Goal: Task Accomplishment & Management: Use online tool/utility

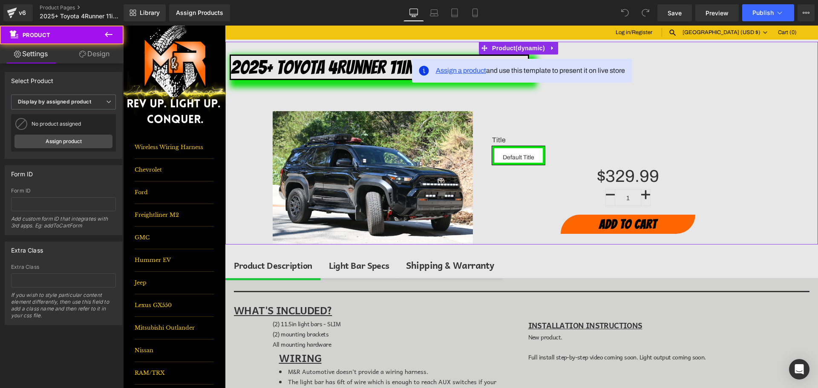
click at [461, 72] on span "Assign a product" at bounding box center [461, 70] width 50 height 7
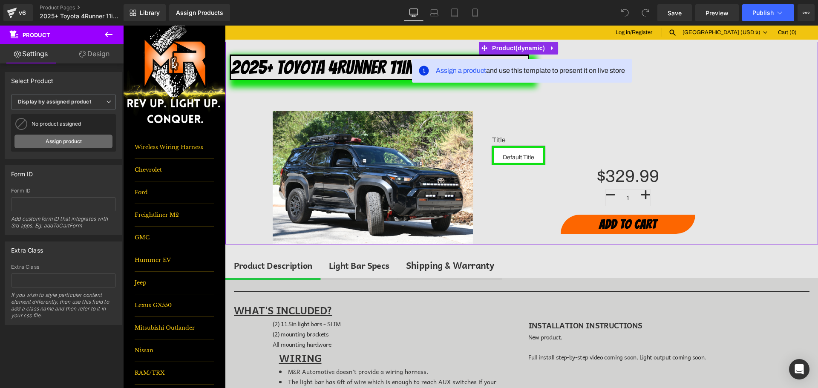
click at [68, 141] on link "Assign product" at bounding box center [63, 142] width 98 height 14
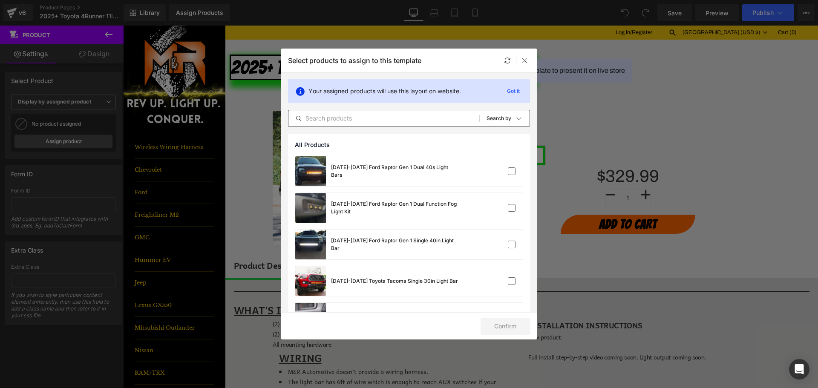
click at [379, 116] on input "text" at bounding box center [383, 118] width 191 height 10
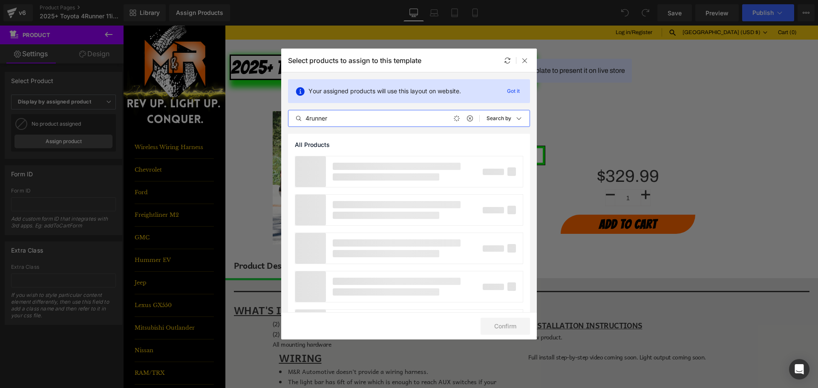
type input "4runner"
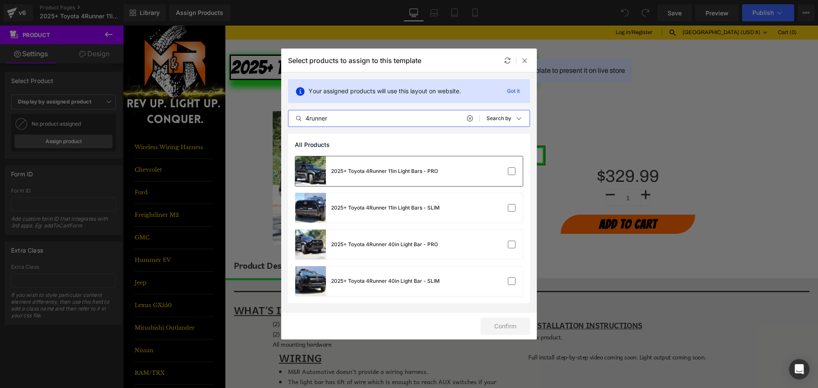
click at [425, 169] on div "2025+ Toyota 4Runner 11in Light Bars - PRO" at bounding box center [384, 171] width 107 height 8
click at [507, 325] on button "Confirm" at bounding box center [504, 326] width 49 height 17
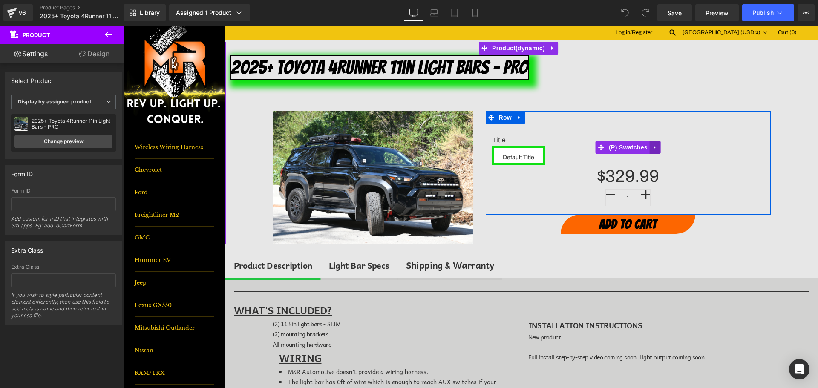
click at [652, 145] on icon at bounding box center [655, 147] width 6 height 6
click at [660, 148] on icon at bounding box center [661, 147] width 6 height 6
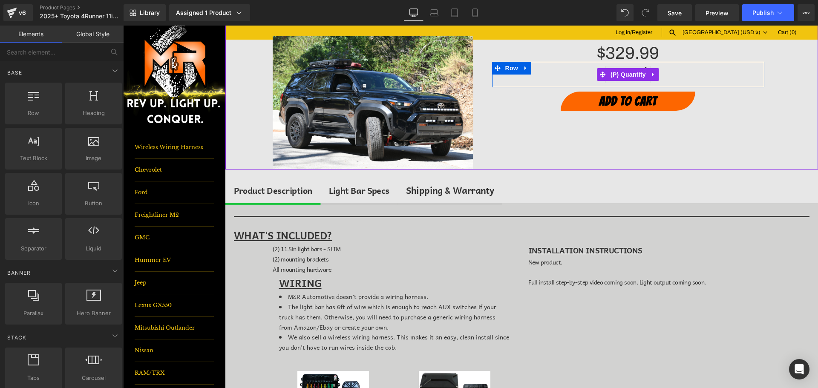
scroll to position [85, 0]
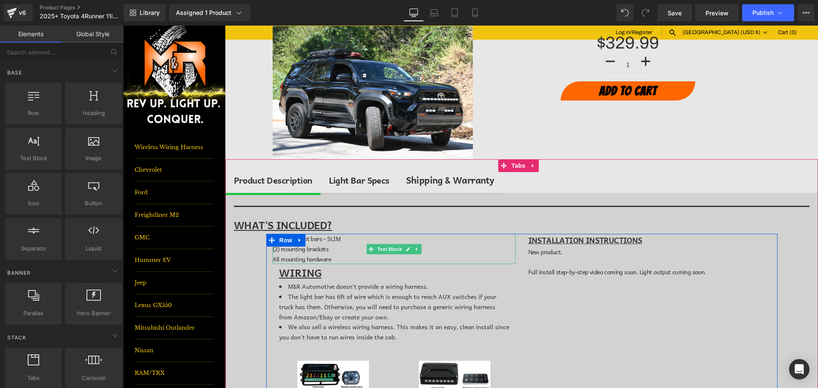
click at [331, 241] on span "(2) 11.5in light bars - SLIM" at bounding box center [307, 238] width 68 height 9
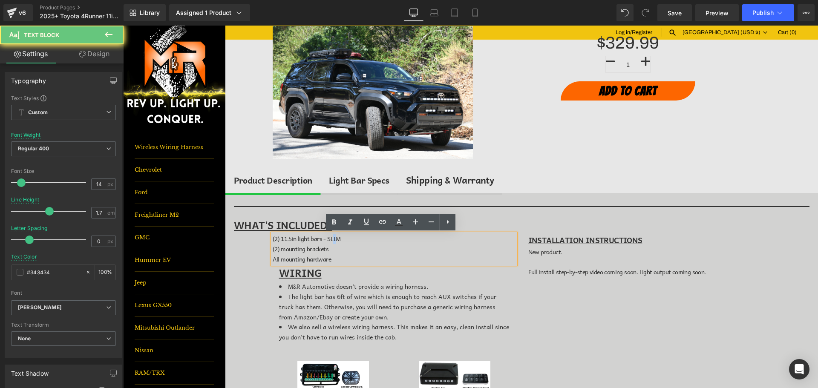
click at [332, 241] on span "(2) 11.5in light bars - SLIM" at bounding box center [307, 238] width 68 height 9
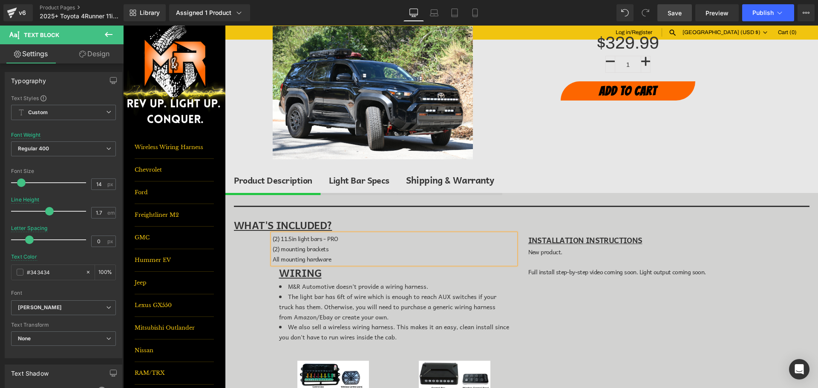
click at [676, 12] on span "Save" at bounding box center [674, 13] width 14 height 9
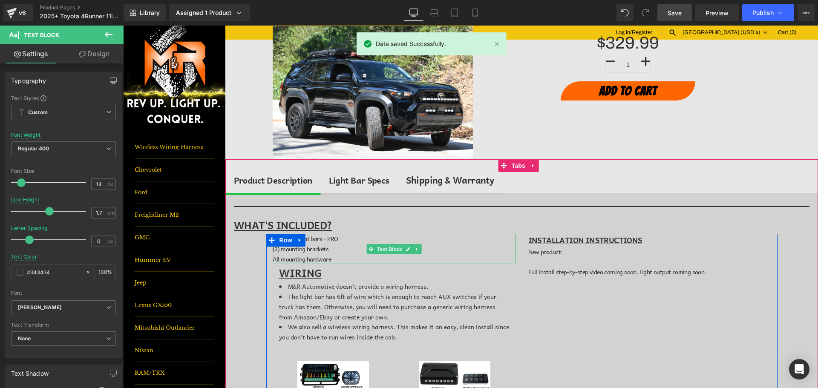
click at [276, 250] on span "(2) mounting brackets" at bounding box center [301, 248] width 56 height 9
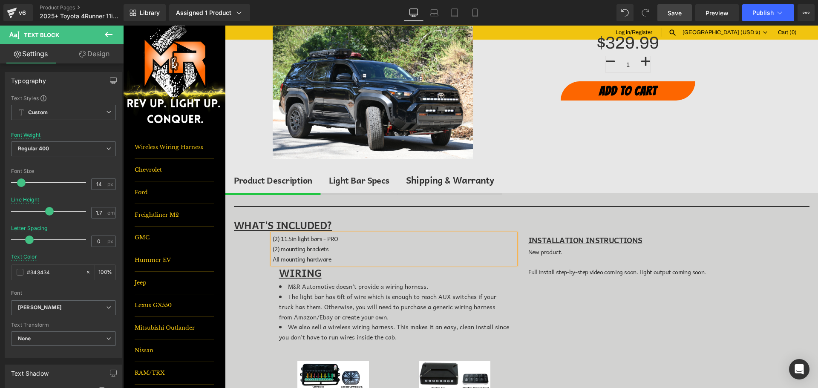
click at [273, 249] on span "(2) mounting brackets" at bounding box center [301, 248] width 56 height 9
click at [682, 8] on link "Save" at bounding box center [674, 12] width 34 height 17
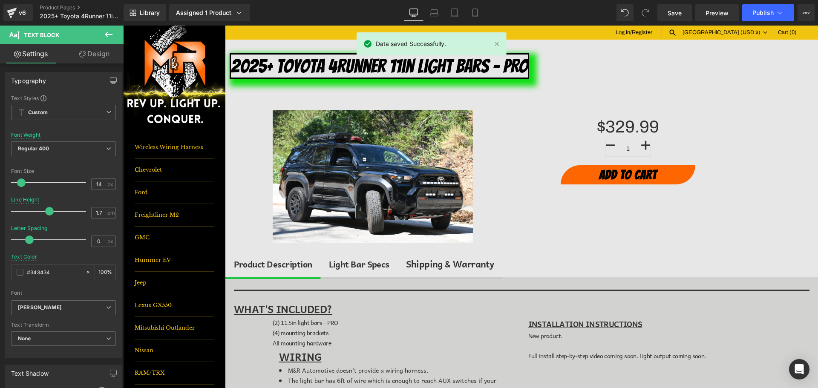
scroll to position [0, 0]
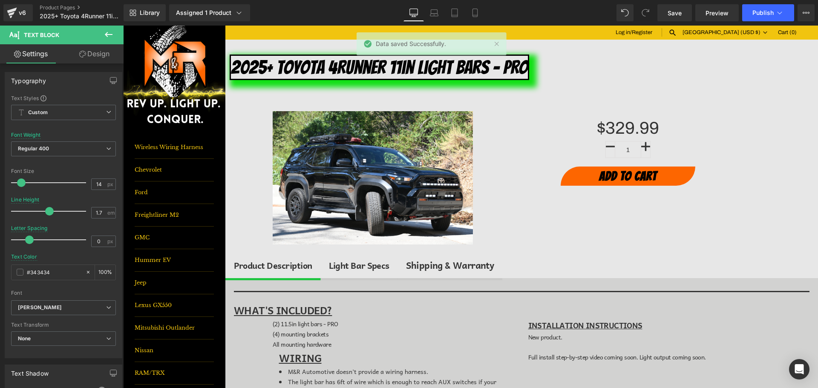
click at [764, 2] on div "Library Assigned 1 Product Product Preview 2025+ Toyota 4Runner 11in Light Bars…" at bounding box center [471, 13] width 694 height 26
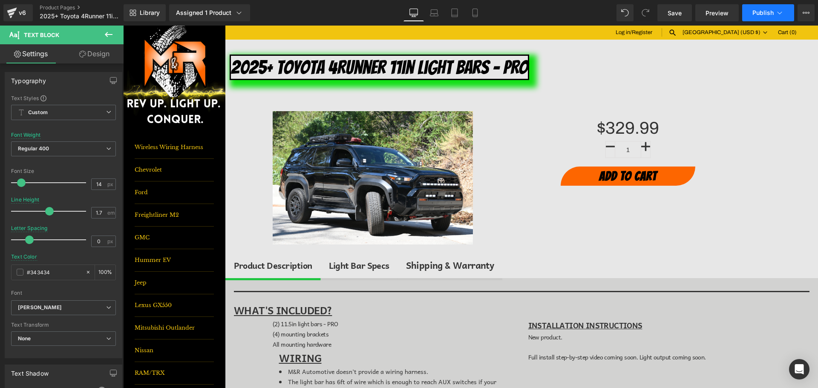
click at [764, 10] on span "Publish" at bounding box center [762, 12] width 21 height 7
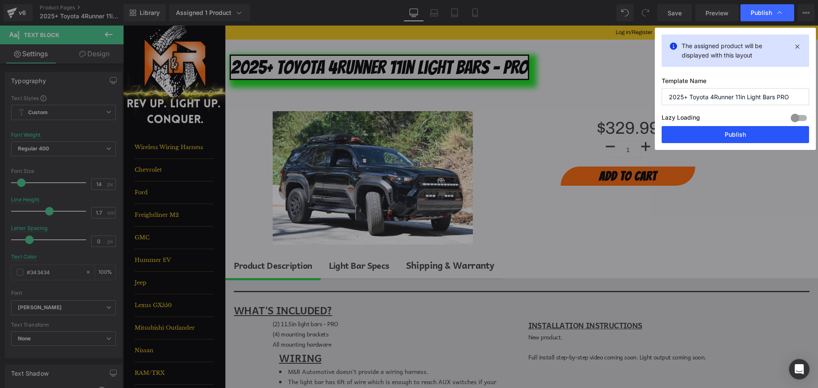
click at [772, 132] on button "Publish" at bounding box center [734, 134] width 147 height 17
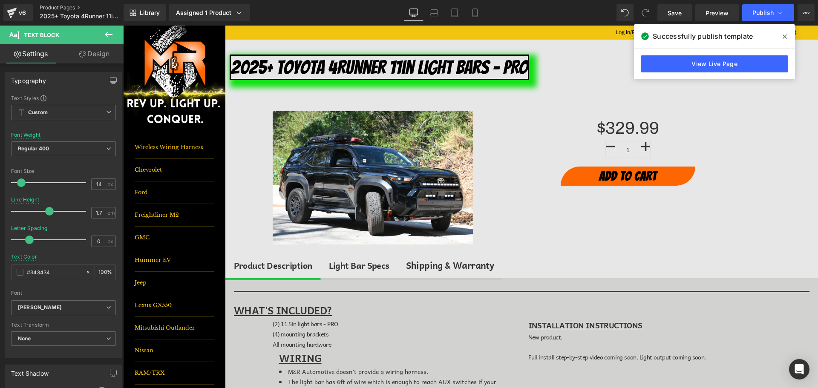
click at [70, 8] on link "Product Pages" at bounding box center [89, 7] width 98 height 7
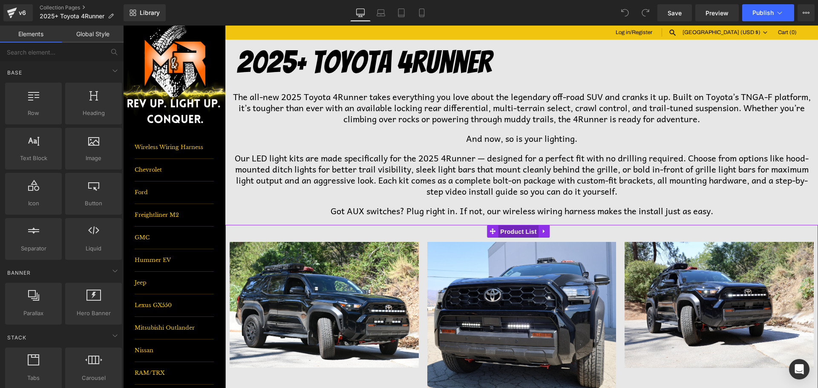
click at [517, 231] on span "Product List" at bounding box center [518, 231] width 40 height 13
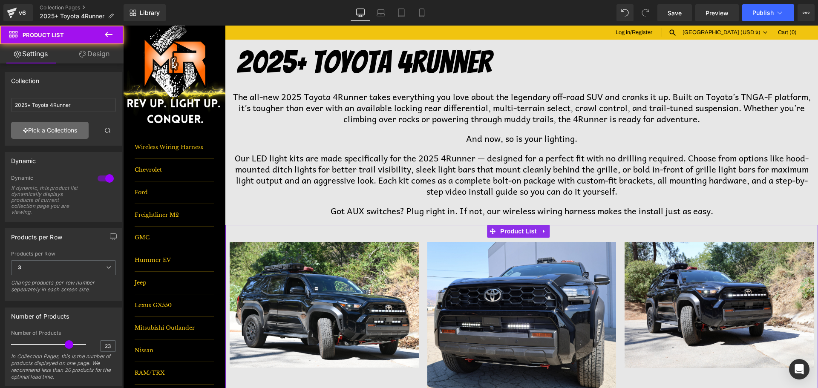
click at [70, 129] on link "Pick a Collections" at bounding box center [50, 130] width 78 height 17
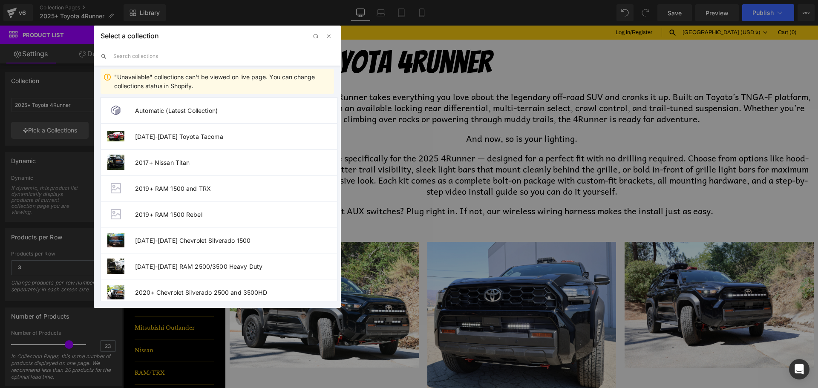
click at [221, 61] on input "text" at bounding box center [223, 56] width 221 height 19
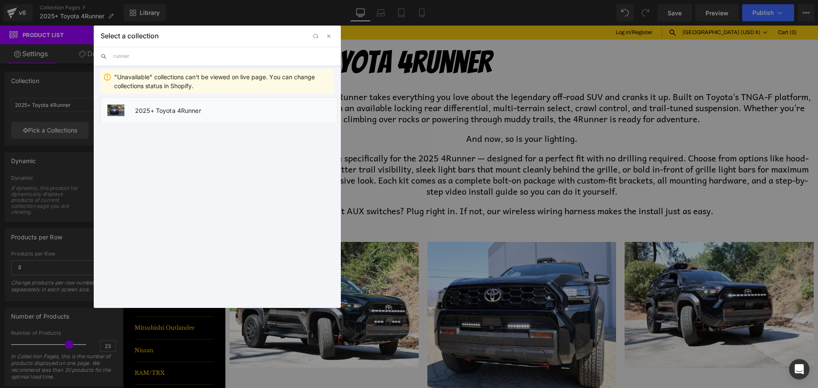
type input "runner"
click at [190, 112] on span "2025+ Toyota 4Runner" at bounding box center [236, 110] width 202 height 7
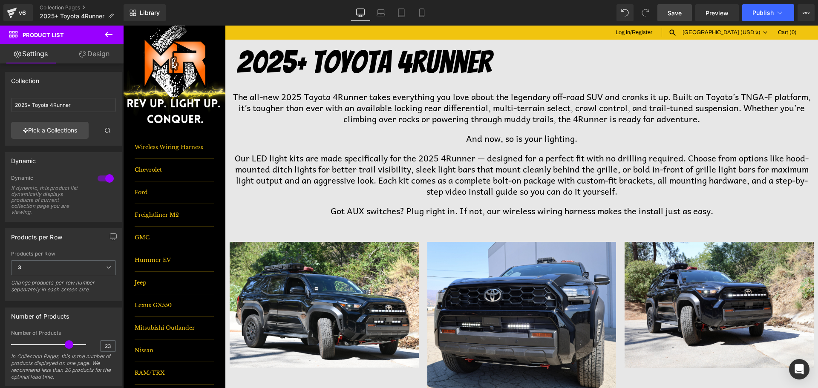
click at [674, 20] on link "Save" at bounding box center [674, 12] width 34 height 17
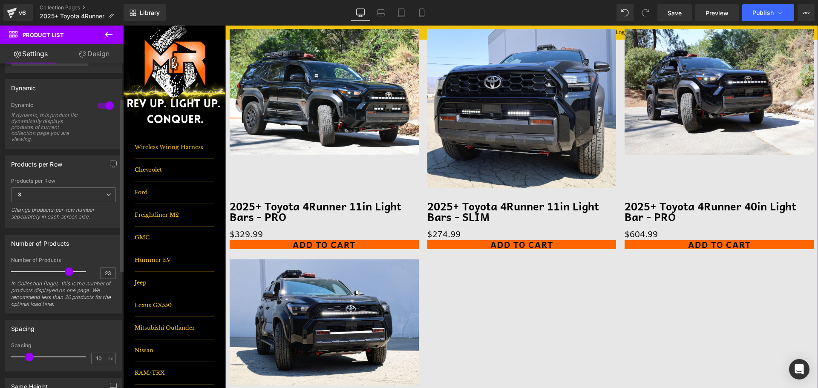
scroll to position [85, 0]
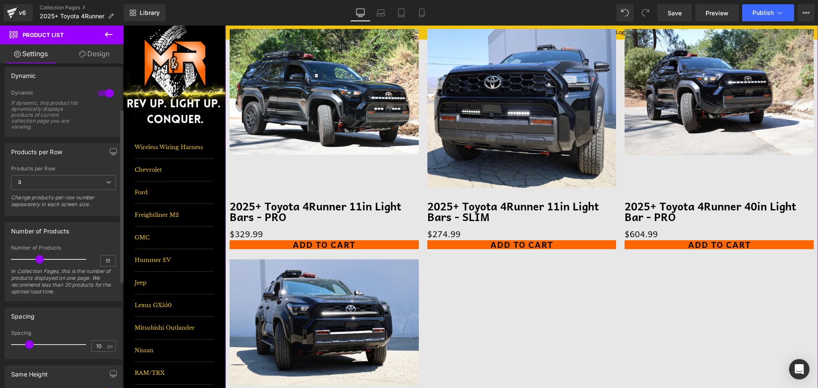
type input "10"
drag, startPoint x: 66, startPoint y: 259, endPoint x: 35, endPoint y: 262, distance: 30.9
click at [35, 262] on span at bounding box center [37, 259] width 9 height 9
click at [110, 153] on icon "button" at bounding box center [113, 151] width 6 height 5
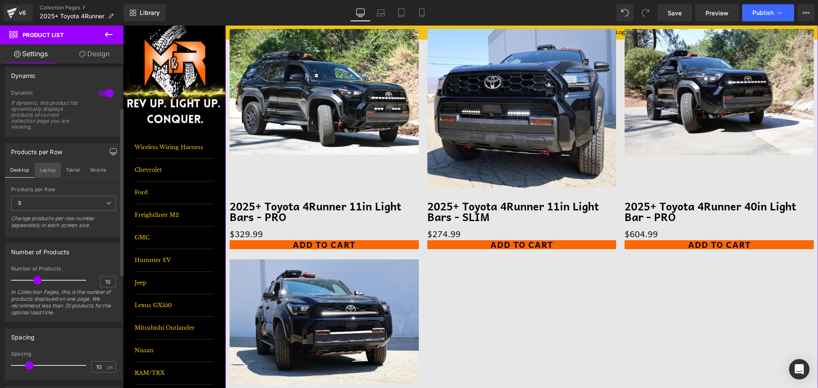
click at [51, 169] on button "Laptop" at bounding box center [47, 170] width 26 height 14
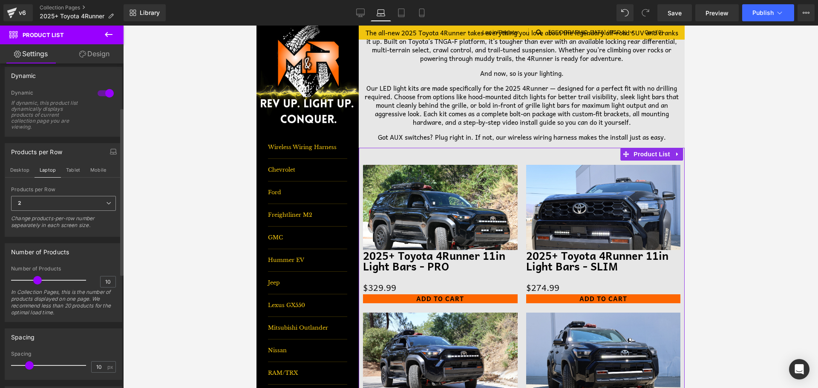
click at [29, 203] on span "2" at bounding box center [63, 203] width 105 height 15
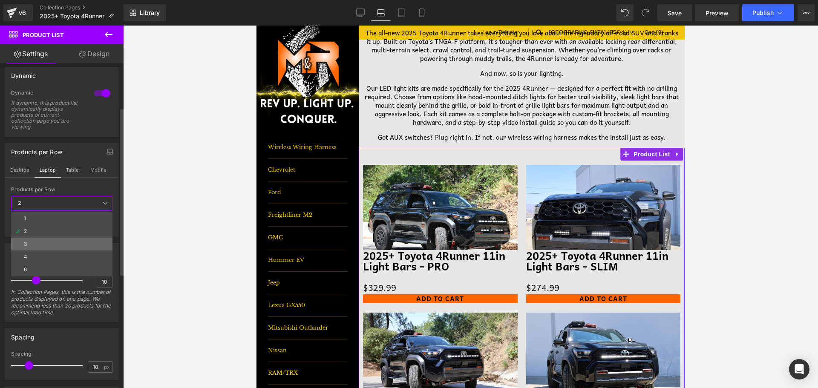
click at [34, 241] on li "3" at bounding box center [61, 244] width 101 height 13
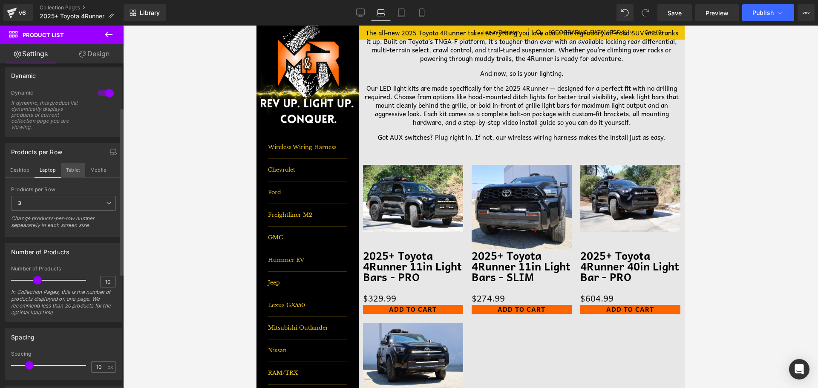
click at [81, 170] on button "Tablet" at bounding box center [73, 170] width 24 height 14
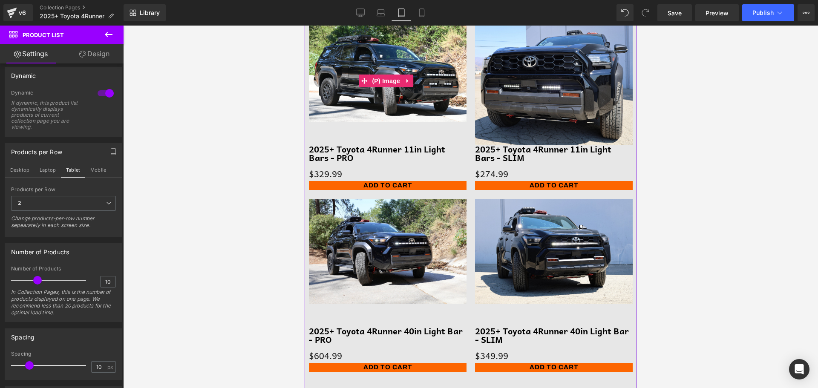
scroll to position [238, 0]
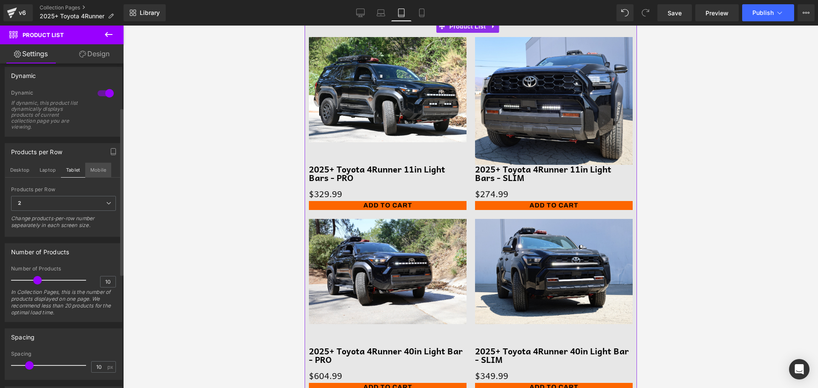
click at [98, 166] on button "Mobile" at bounding box center [98, 170] width 26 height 14
type input "162"
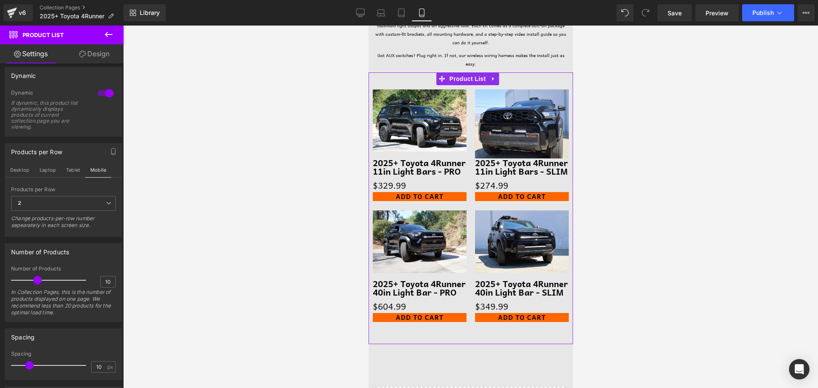
scroll to position [180, 0]
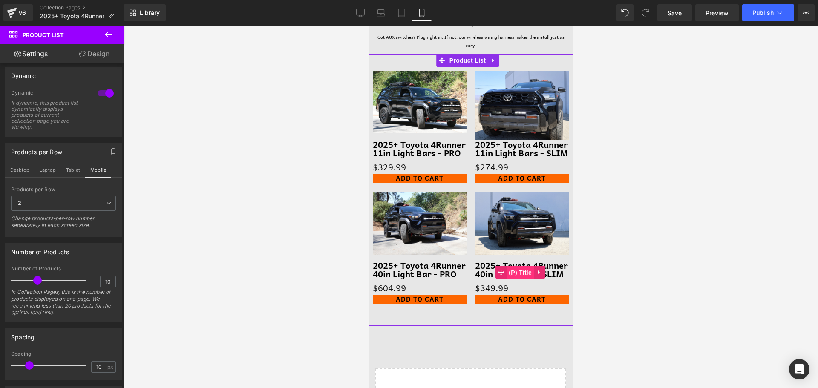
click at [508, 279] on span "(P) Title" at bounding box center [519, 272] width 27 height 13
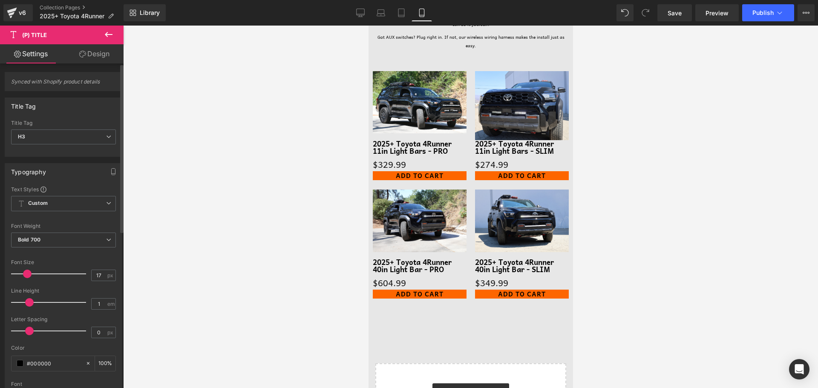
click at [27, 275] on span at bounding box center [27, 274] width 9 height 9
click at [110, 172] on icon "button" at bounding box center [113, 171] width 7 height 7
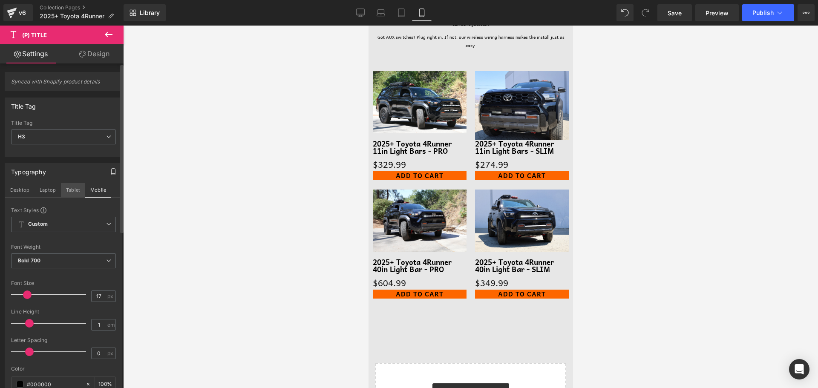
click at [73, 189] on button "Tablet" at bounding box center [73, 190] width 24 height 14
type input "20"
type input "100"
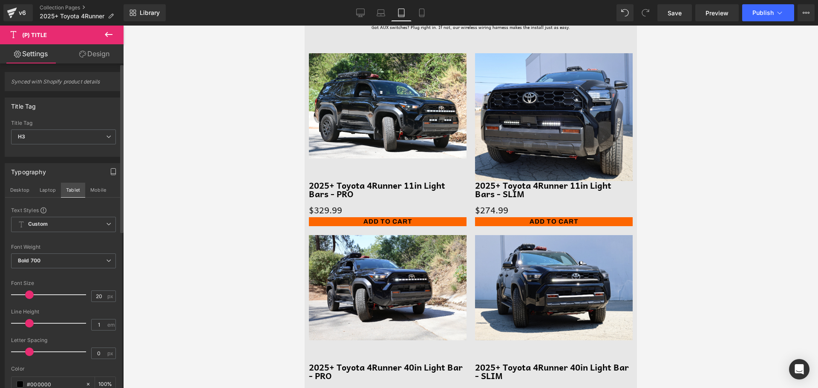
scroll to position [276, 0]
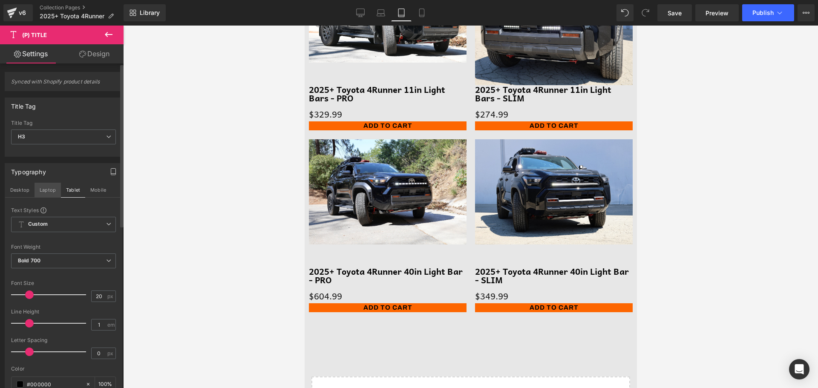
click at [53, 192] on button "Laptop" at bounding box center [47, 190] width 26 height 14
type input "25"
type input "100"
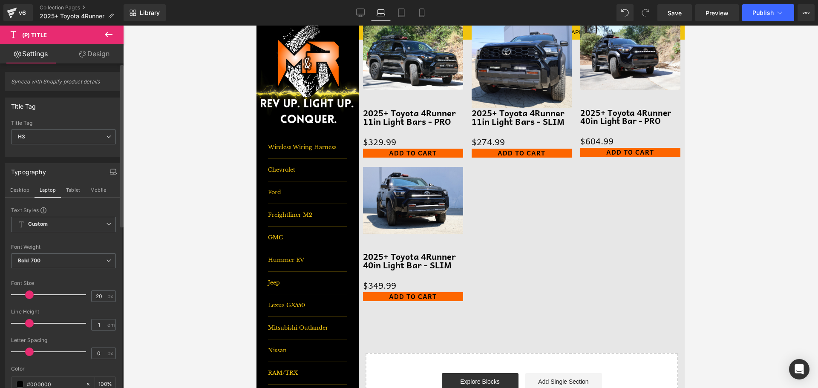
click at [29, 295] on span at bounding box center [29, 294] width 9 height 9
click at [26, 195] on button "Desktop" at bounding box center [19, 190] width 29 height 14
type input "25"
type input "100"
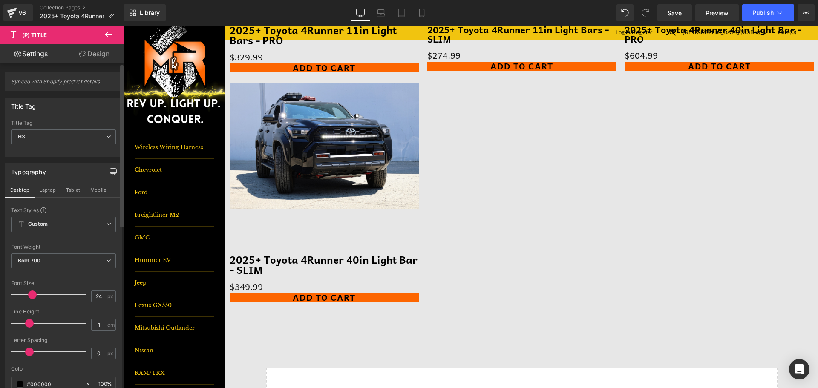
scroll to position [391, 0]
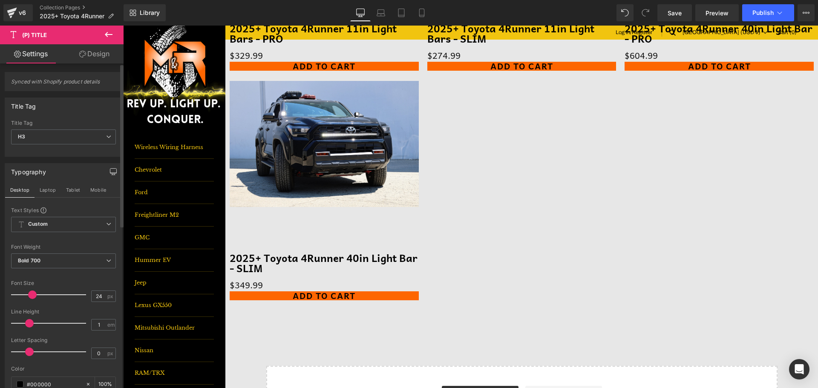
type input "25"
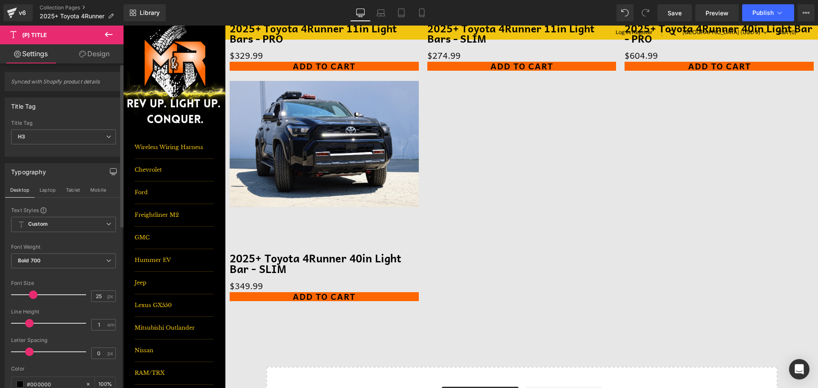
click at [29, 294] on span at bounding box center [33, 294] width 9 height 9
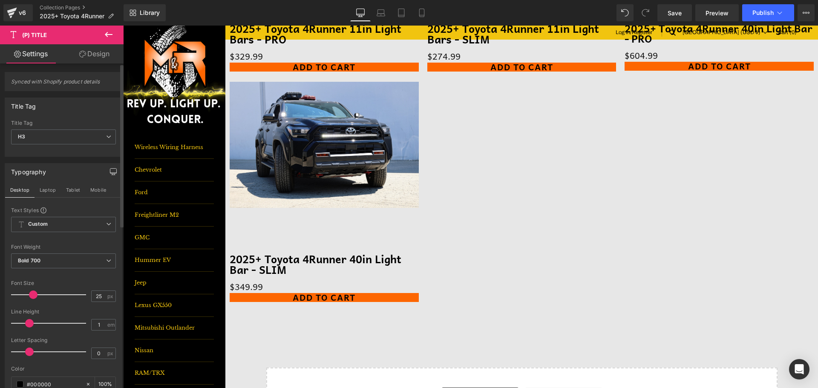
scroll to position [391, 0]
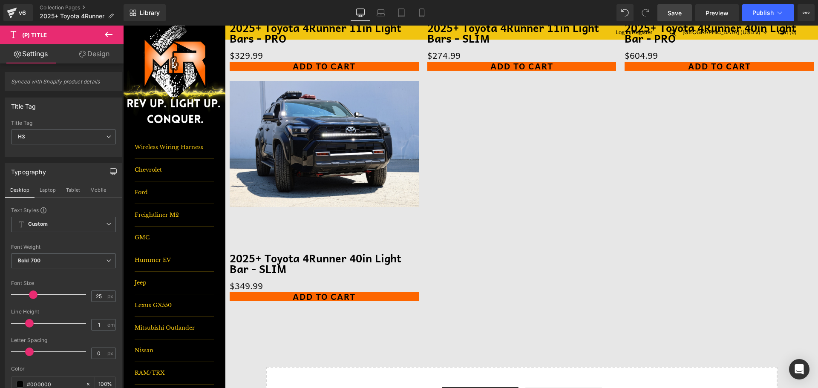
click at [684, 15] on link "Save" at bounding box center [674, 12] width 34 height 17
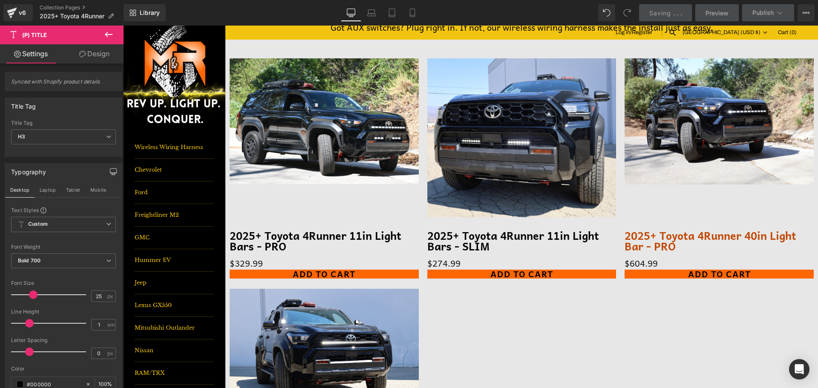
scroll to position [51, 0]
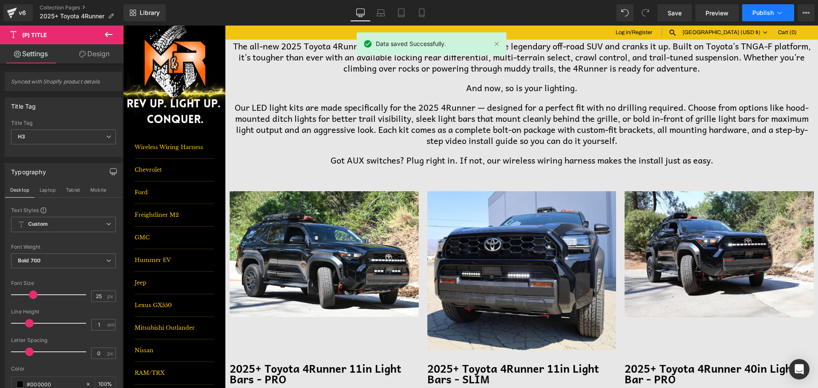
click at [776, 11] on icon at bounding box center [779, 13] width 9 height 9
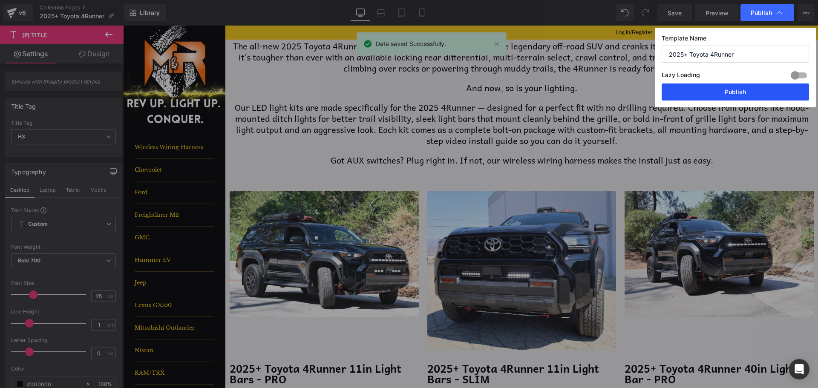
click at [767, 91] on button "Publish" at bounding box center [734, 91] width 147 height 17
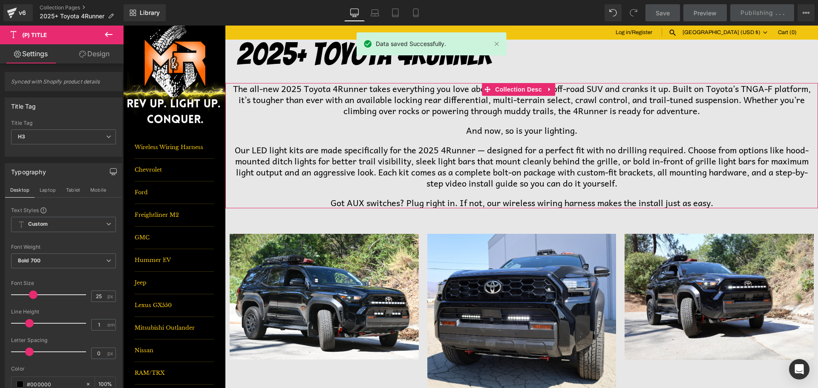
scroll to position [0, 0]
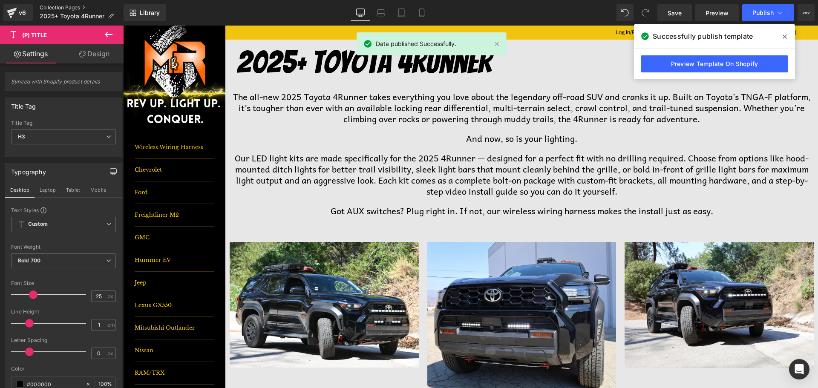
click at [77, 7] on link "Collection Pages" at bounding box center [82, 7] width 84 height 7
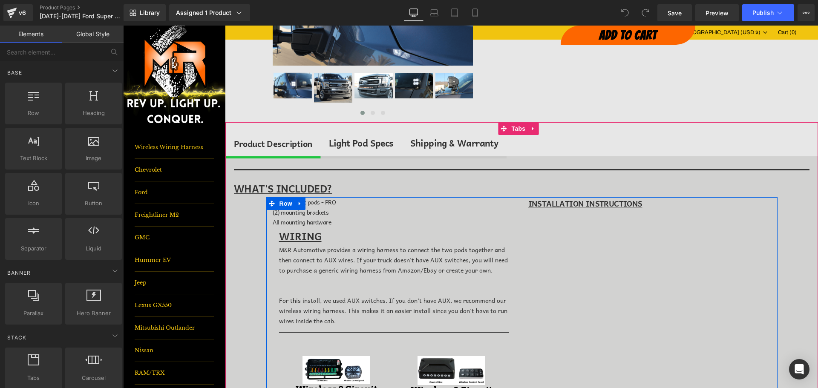
scroll to position [128, 0]
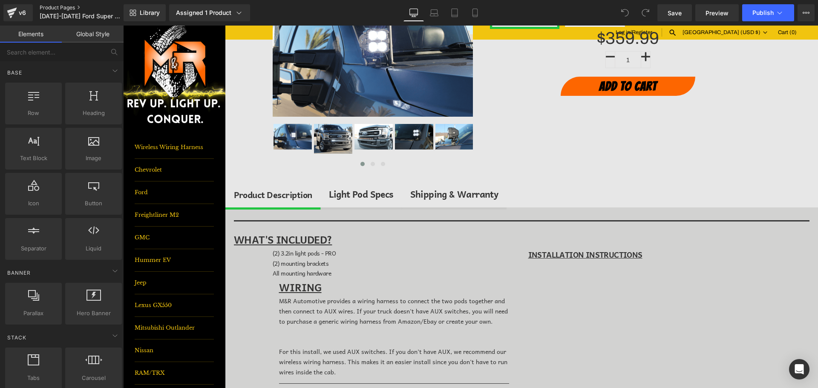
click at [59, 6] on link "Product Pages" at bounding box center [89, 7] width 98 height 7
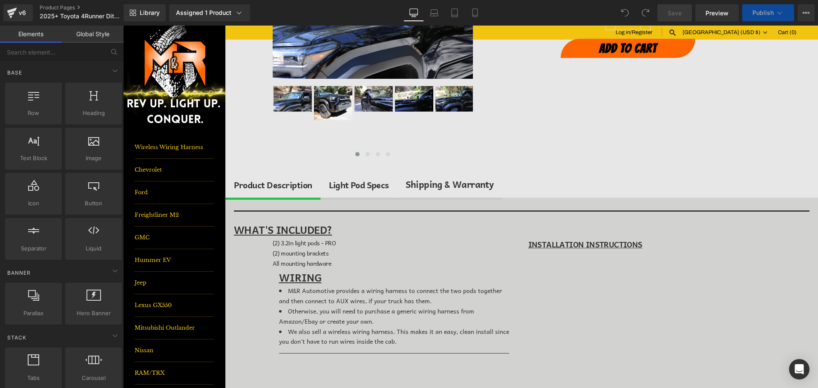
scroll to position [170, 0]
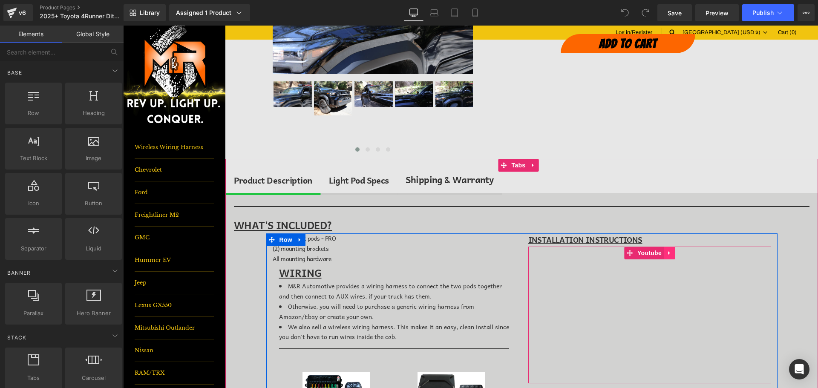
click at [668, 251] on icon at bounding box center [669, 253] width 6 height 6
click at [672, 252] on icon at bounding box center [675, 253] width 6 height 6
drag, startPoint x: 587, startPoint y: 256, endPoint x: 459, endPoint y: 256, distance: 128.2
click at [587, 256] on h1 at bounding box center [649, 253] width 243 height 13
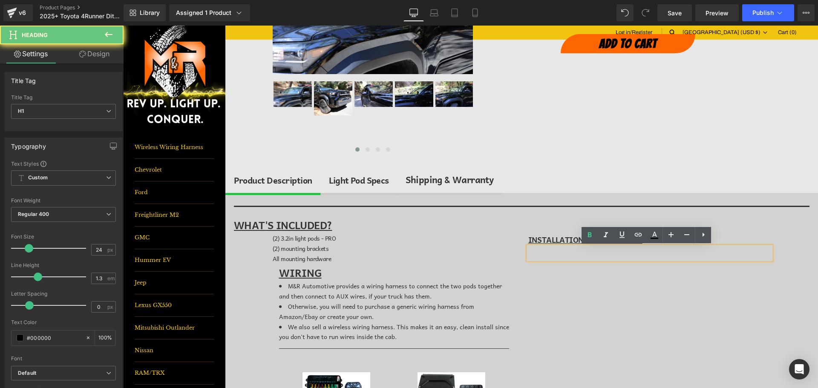
click at [634, 256] on h1 at bounding box center [649, 253] width 243 height 13
paste div
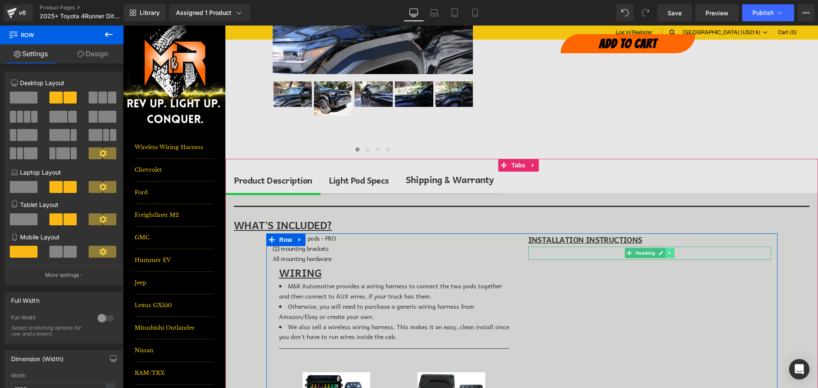
click at [669, 252] on icon at bounding box center [669, 253] width 1 height 3
click at [672, 253] on icon at bounding box center [674, 253] width 5 height 5
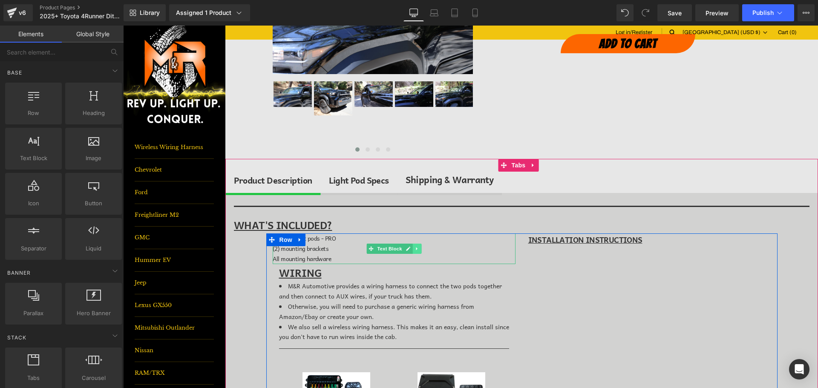
click at [416, 249] on icon at bounding box center [416, 248] width 1 height 3
click at [408, 249] on link at bounding box center [412, 249] width 9 height 10
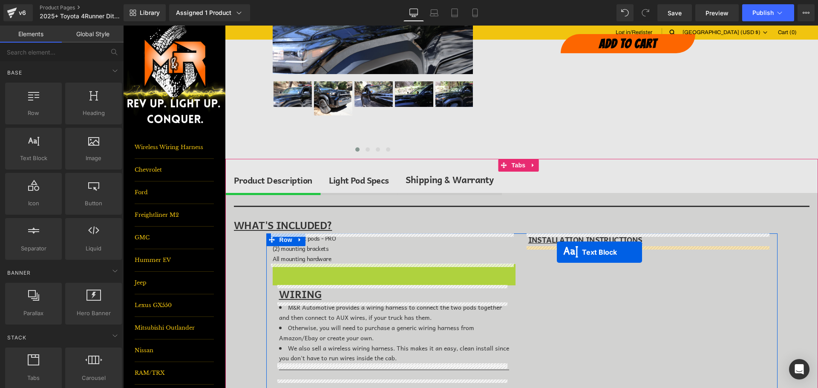
drag, startPoint x: 367, startPoint y: 279, endPoint x: 557, endPoint y: 252, distance: 191.3
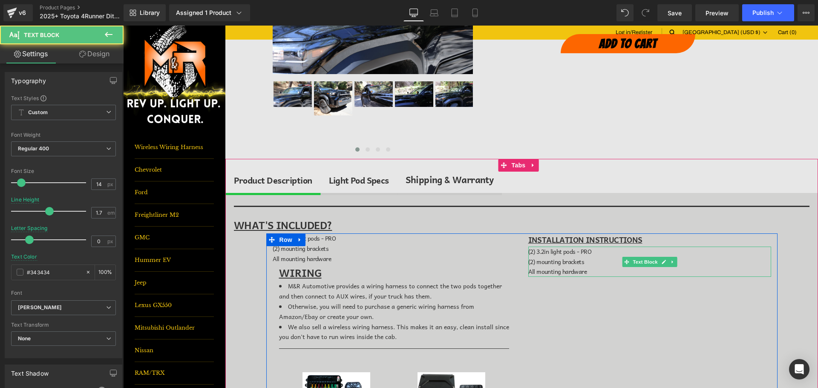
click at [600, 255] on p "(2) 3.2in light pods - PRO" at bounding box center [649, 252] width 243 height 10
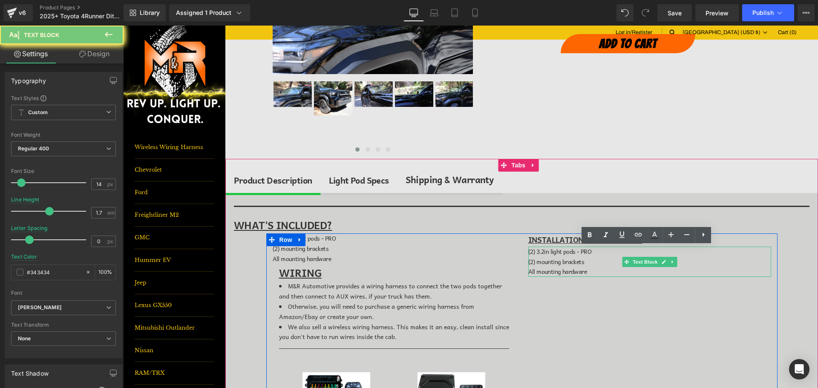
click at [600, 255] on p "(2) 3.2in light pods - PRO" at bounding box center [649, 252] width 243 height 10
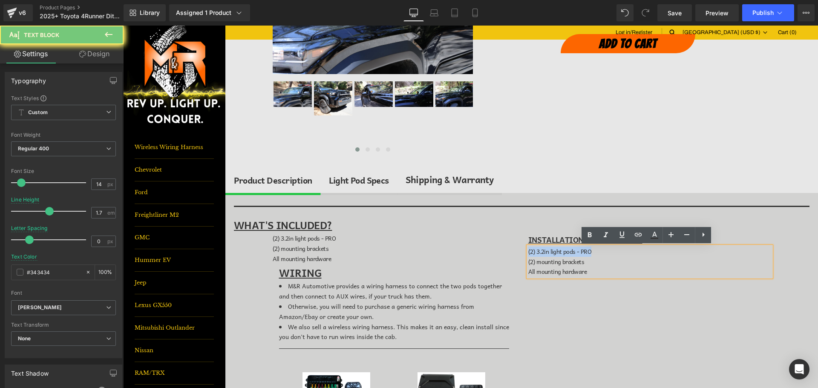
click at [600, 255] on p "(2) 3.2in light pods - PRO" at bounding box center [649, 252] width 243 height 10
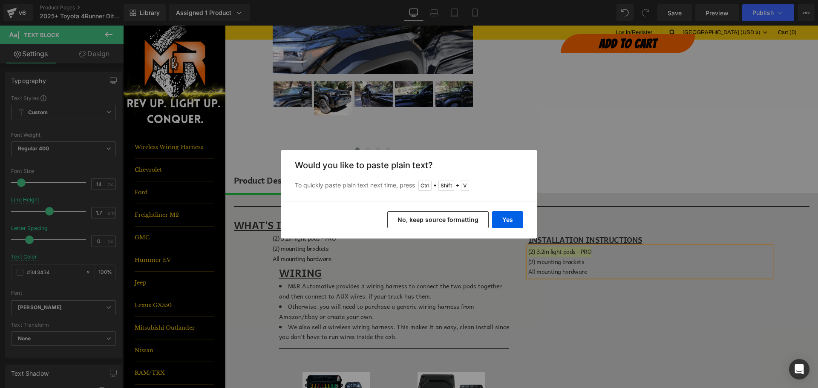
click at [448, 222] on button "No, keep source formatting" at bounding box center [437, 219] width 101 height 17
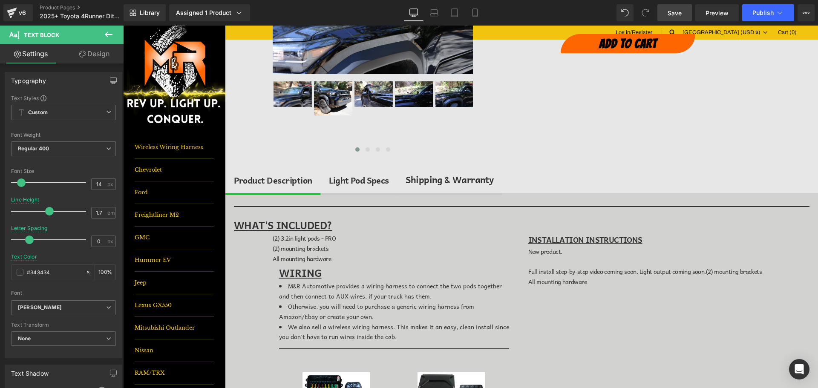
click at [673, 13] on span "Save" at bounding box center [674, 13] width 14 height 9
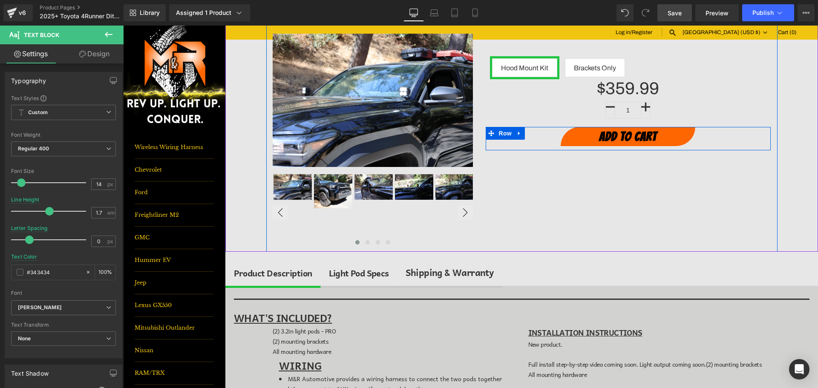
scroll to position [85, 0]
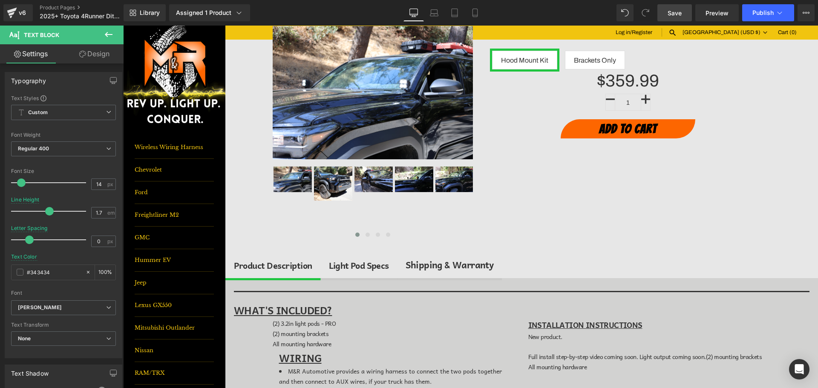
click at [383, 261] on div "Light Pod Specs" at bounding box center [359, 266] width 60 height 14
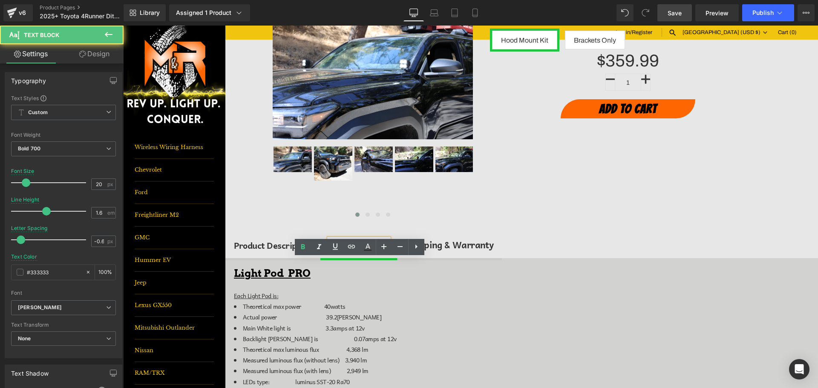
scroll to position [170, 0]
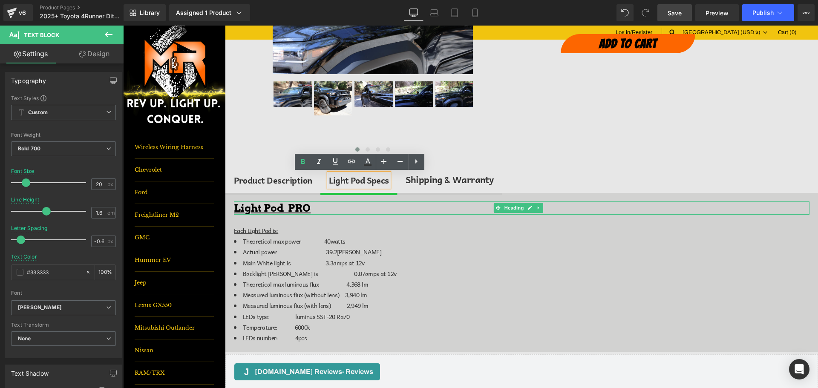
click at [236, 210] on u "Light Pod PRO" at bounding box center [272, 208] width 77 height 12
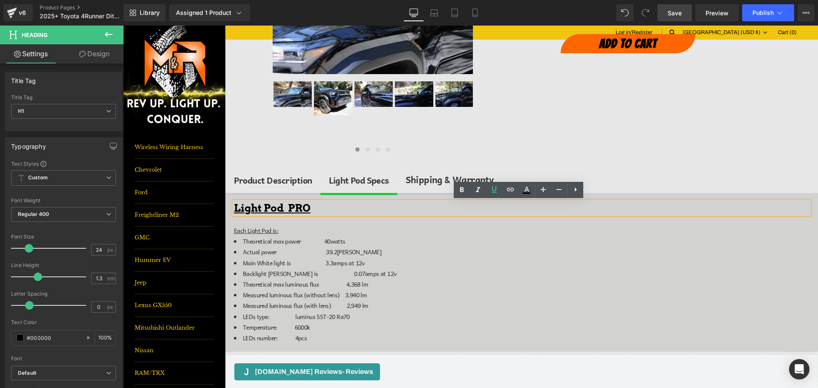
click at [123, 26] on div at bounding box center [123, 26] width 0 height 0
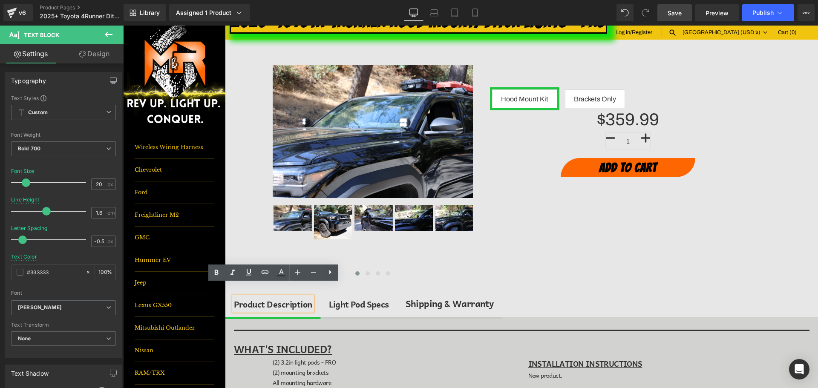
scroll to position [0, 0]
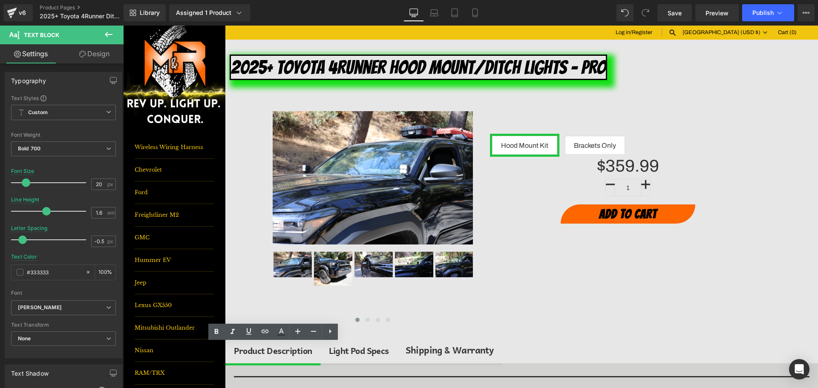
drag, startPoint x: 687, startPoint y: 11, endPoint x: 692, endPoint y: 11, distance: 5.1
click at [687, 11] on link "Save" at bounding box center [674, 12] width 34 height 17
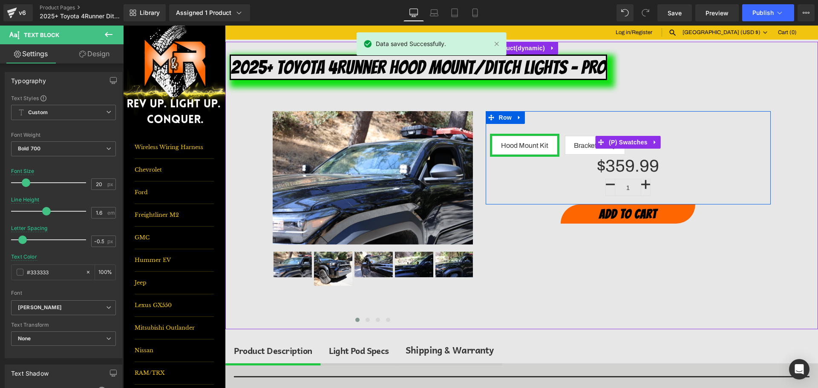
click at [580, 145] on span "Brackets Only" at bounding box center [595, 145] width 42 height 18
click at [530, 146] on span "Hood Mount Kit" at bounding box center [524, 145] width 47 height 18
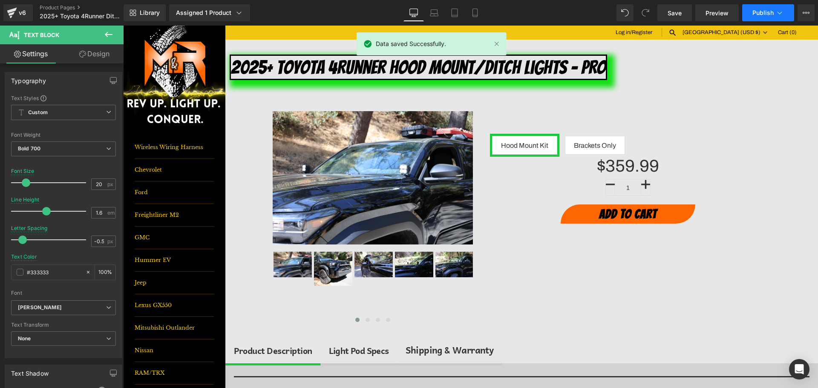
click at [770, 10] on span "Publish" at bounding box center [762, 12] width 21 height 7
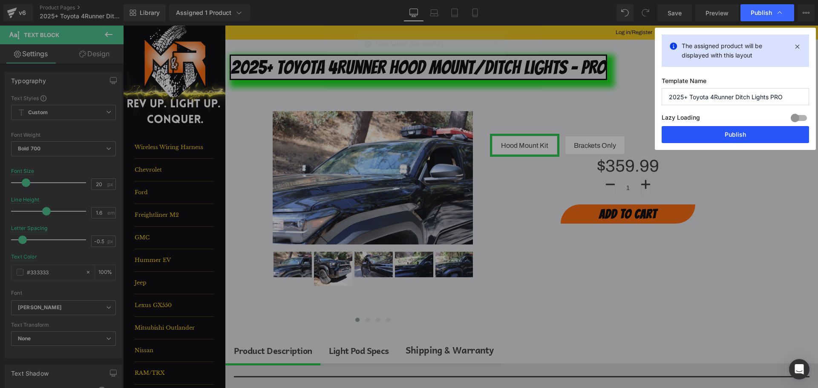
click at [751, 135] on button "Publish" at bounding box center [734, 134] width 147 height 17
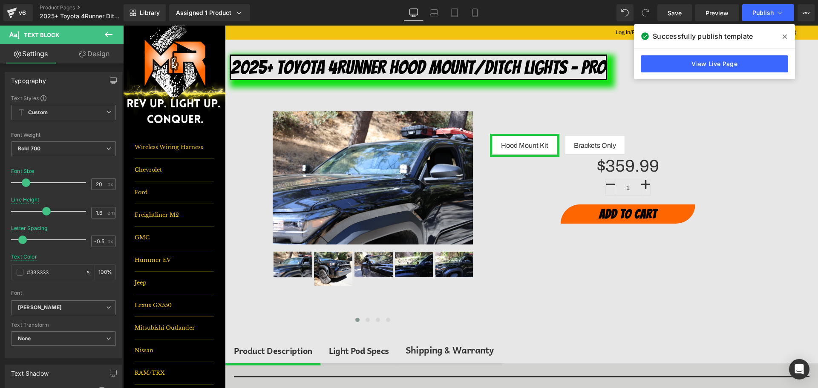
click at [788, 37] on span at bounding box center [785, 37] width 14 height 14
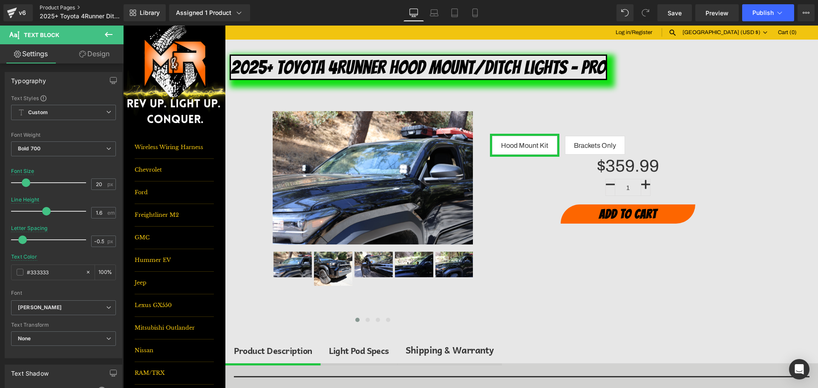
click at [60, 9] on link "Product Pages" at bounding box center [89, 7] width 98 height 7
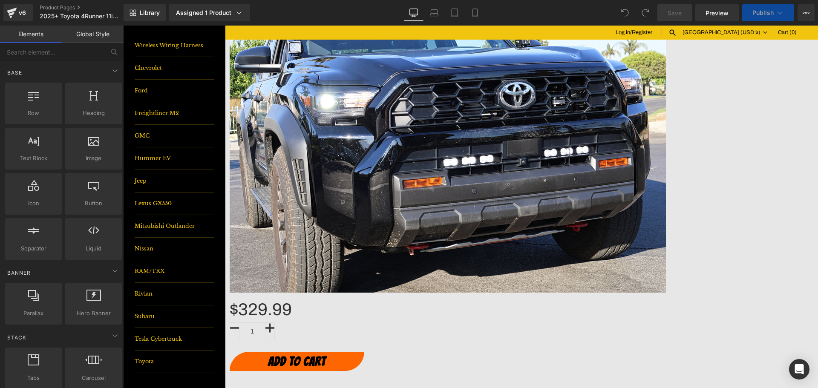
scroll to position [128, 0]
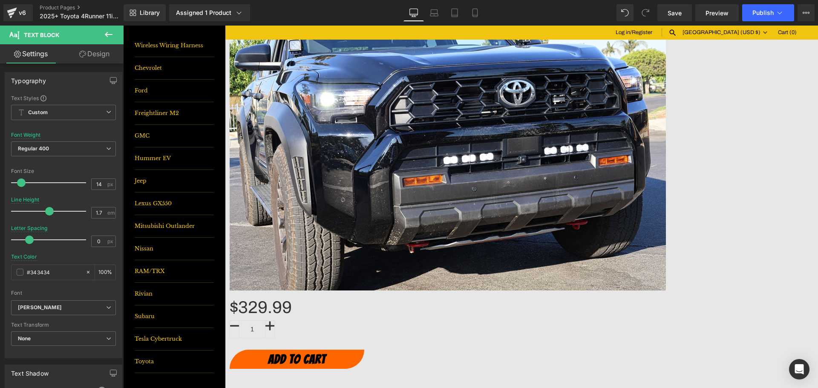
click at [371, 387] on div "Light Bar Specs" at bounding box center [359, 394] width 60 height 14
click at [266, 387] on div "Product Description" at bounding box center [273, 394] width 78 height 14
click at [354, 387] on div "Light Bar Specs" at bounding box center [359, 394] width 60 height 14
click at [123, 26] on link at bounding box center [123, 26] width 0 height 0
click at [123, 26] on icon at bounding box center [123, 26] width 0 height 0
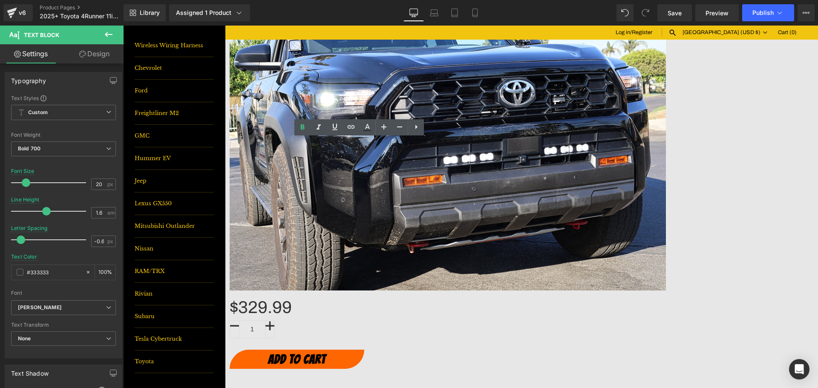
click at [123, 26] on link at bounding box center [123, 26] width 0 height 0
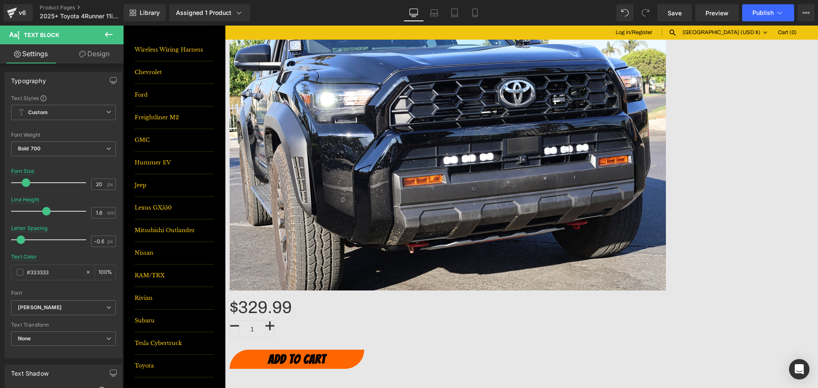
scroll to position [102, 0]
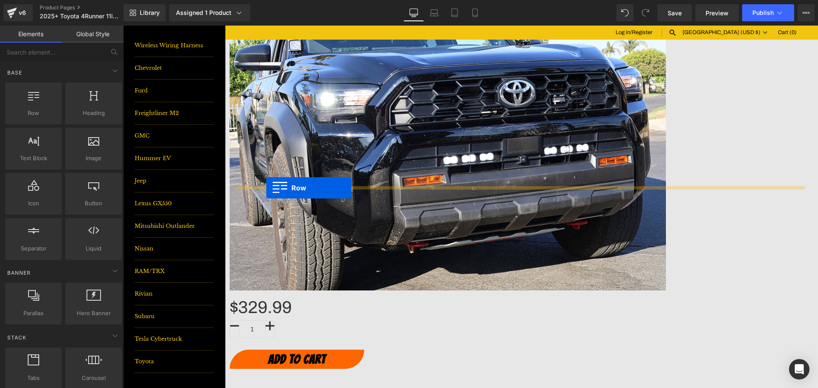
drag, startPoint x: 175, startPoint y: 130, endPoint x: 266, endPoint y: 188, distance: 108.0
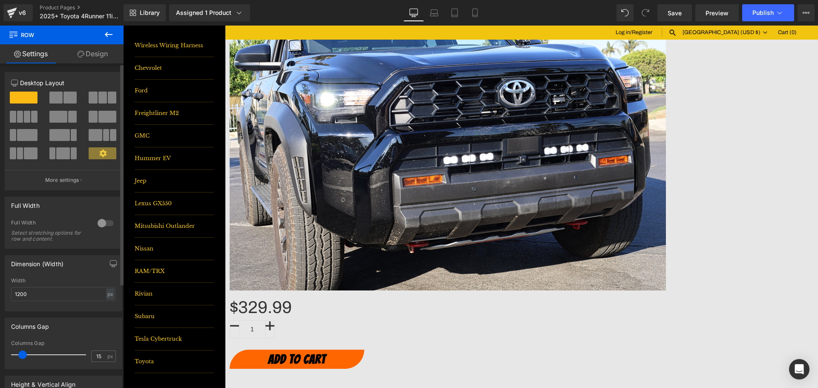
click at [55, 95] on span at bounding box center [55, 98] width 13 height 12
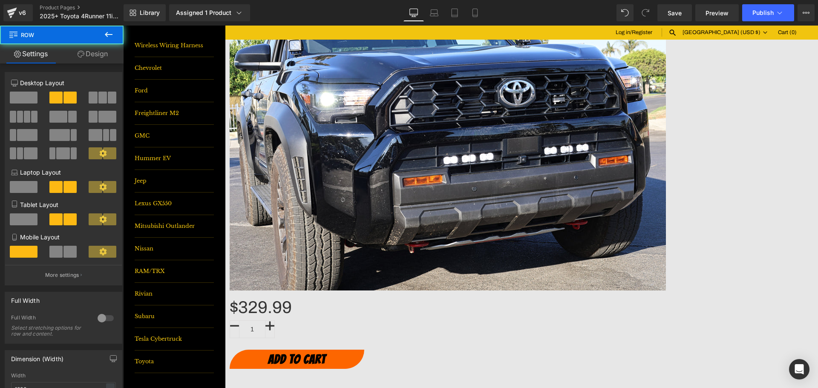
click at [157, 15] on span "Library" at bounding box center [150, 13] width 20 height 8
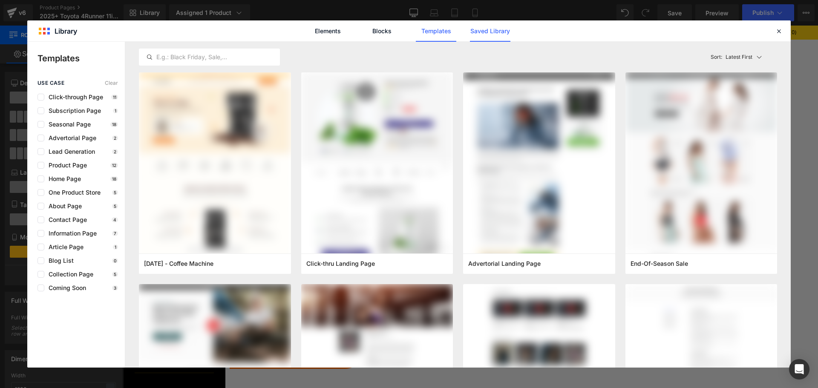
click at [486, 29] on link "Saved Library" at bounding box center [490, 30] width 40 height 21
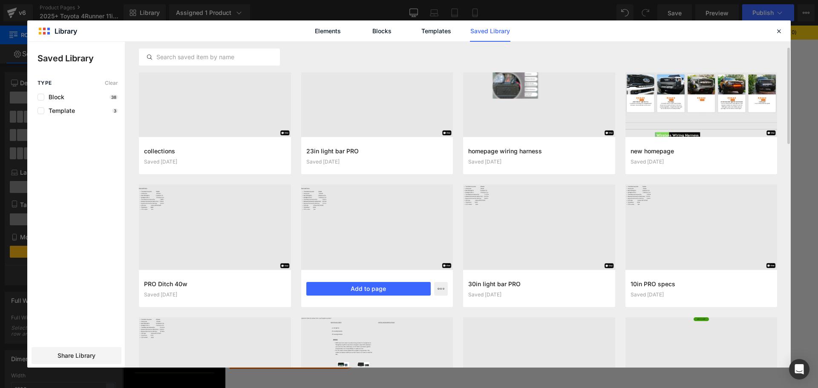
scroll to position [43, 0]
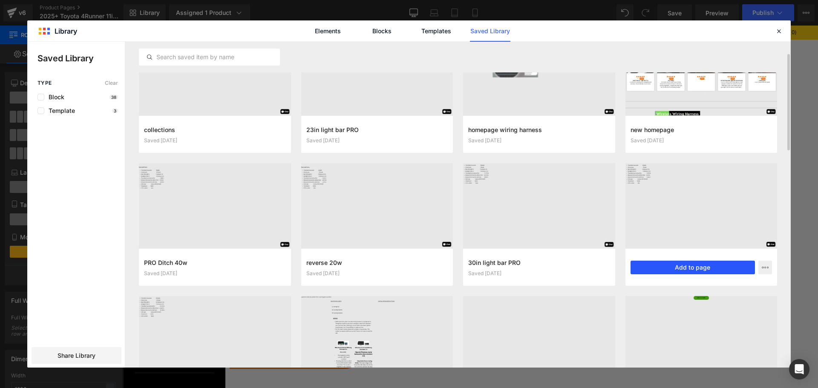
drag, startPoint x: 557, startPoint y: 241, endPoint x: 680, endPoint y: 267, distance: 125.8
click at [680, 267] on button "Add to page" at bounding box center [692, 268] width 125 height 14
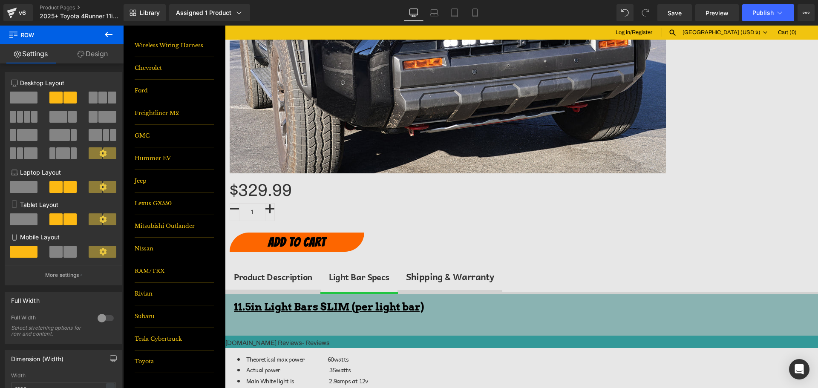
scroll to position [203, 0]
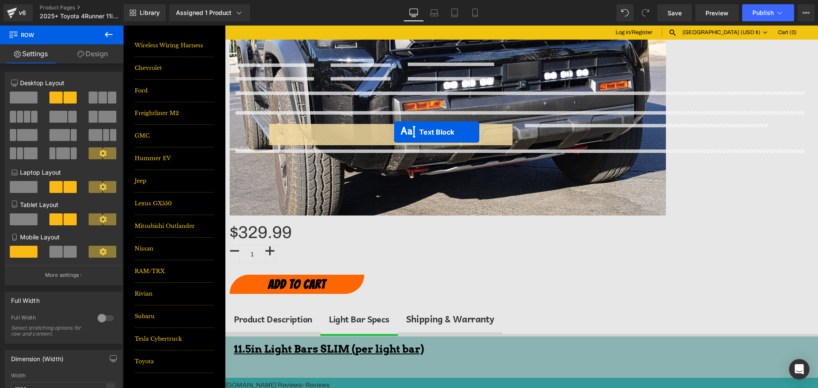
drag, startPoint x: 497, startPoint y: 249, endPoint x: 394, endPoint y: 132, distance: 155.7
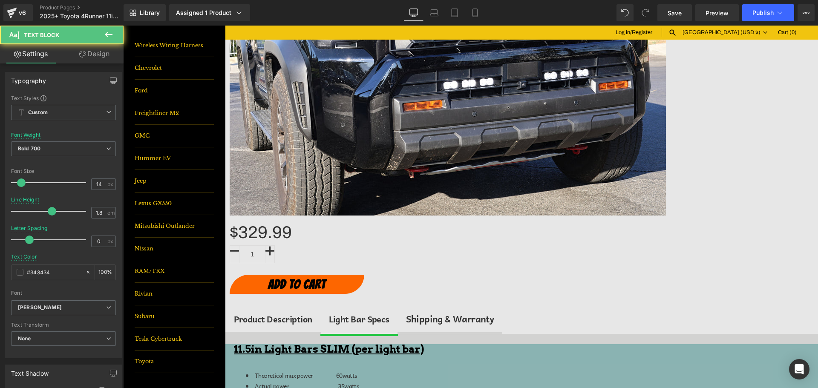
click at [103, 34] on button at bounding box center [109, 35] width 30 height 19
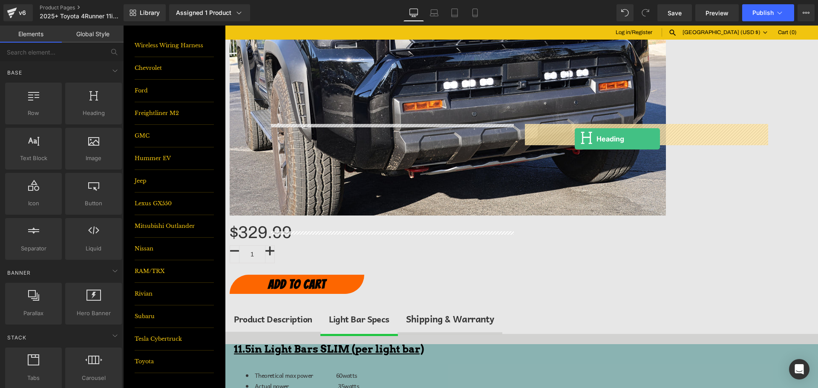
drag, startPoint x: 237, startPoint y: 132, endPoint x: 574, endPoint y: 139, distance: 337.8
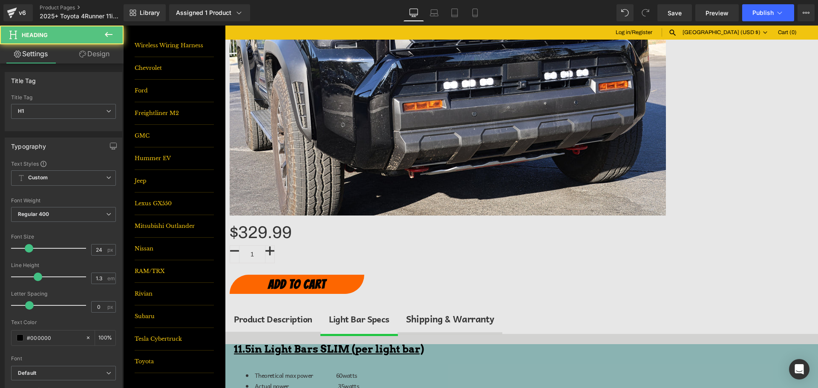
scroll to position [102, 0]
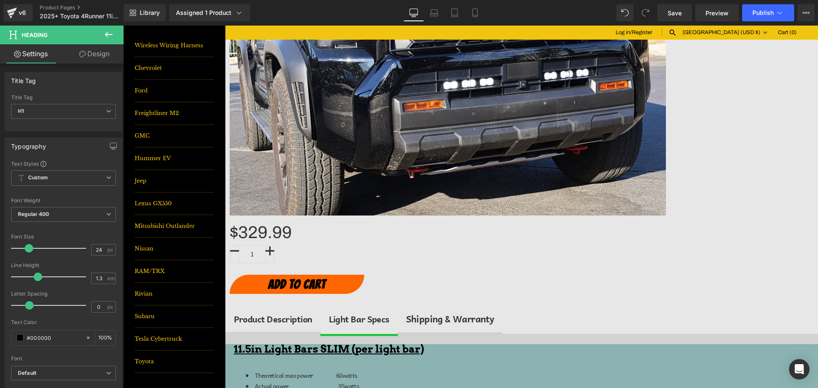
click at [359, 343] on u "11.5in Light Bars SLIM (per light bar)" at bounding box center [329, 349] width 190 height 12
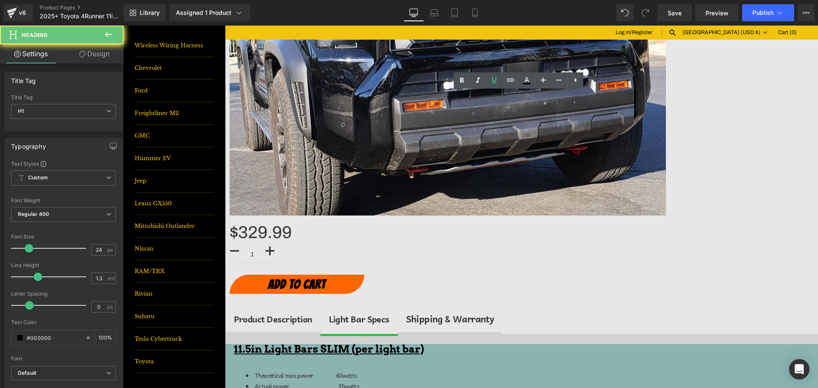
click at [339, 343] on u "11.5in Light Bars SLIM (per light bar)" at bounding box center [329, 349] width 190 height 12
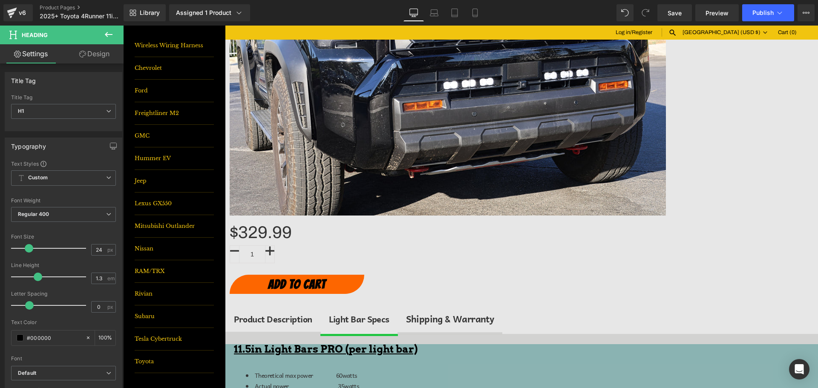
click at [448, 342] on h1 "11.5in Light Bars PRO (per light bar)" at bounding box center [530, 348] width 592 height 13
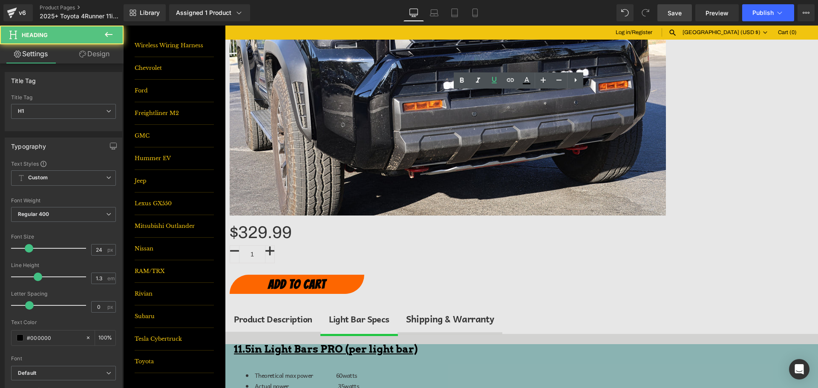
click at [663, 15] on link "Save" at bounding box center [674, 12] width 34 height 17
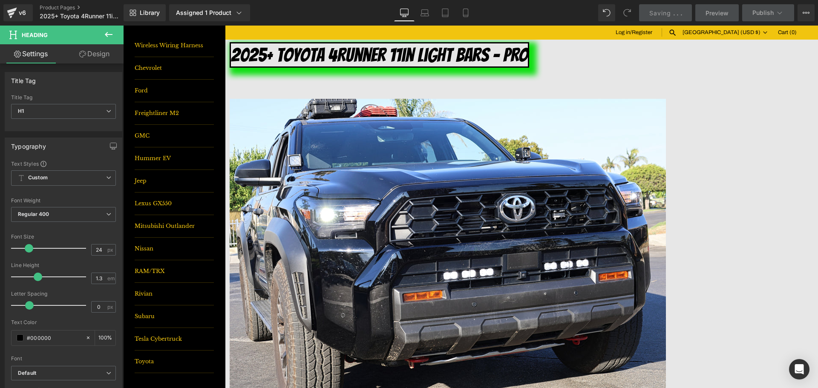
scroll to position [0, 0]
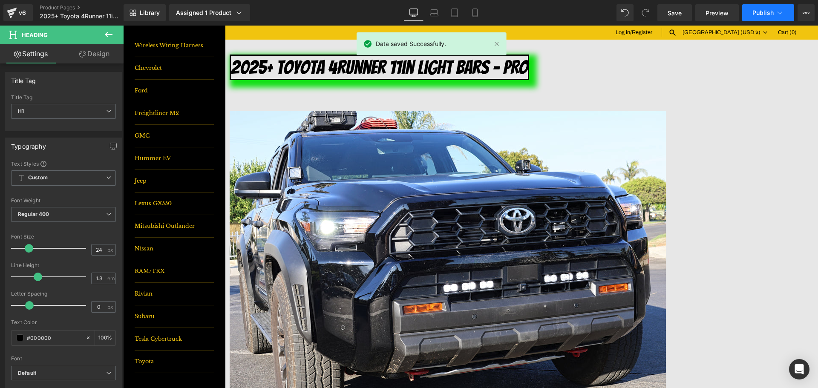
click at [766, 13] on span "Publish" at bounding box center [762, 12] width 21 height 7
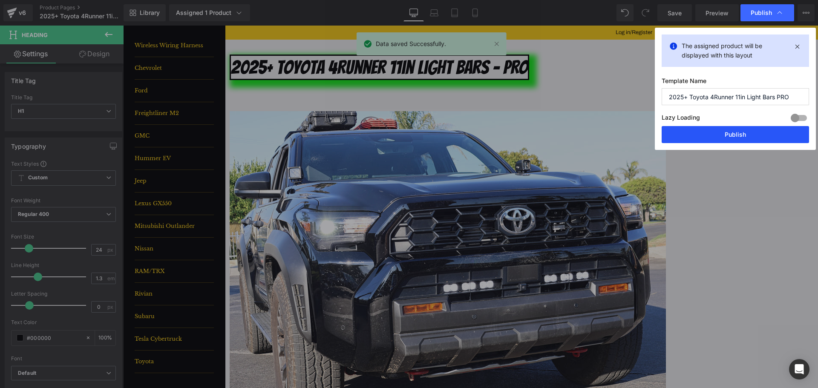
click at [763, 133] on button "Publish" at bounding box center [734, 134] width 147 height 17
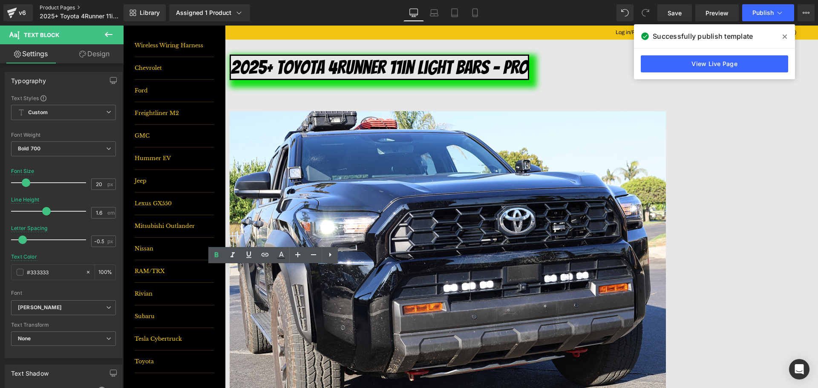
click at [75, 6] on link "Product Pages" at bounding box center [89, 7] width 98 height 7
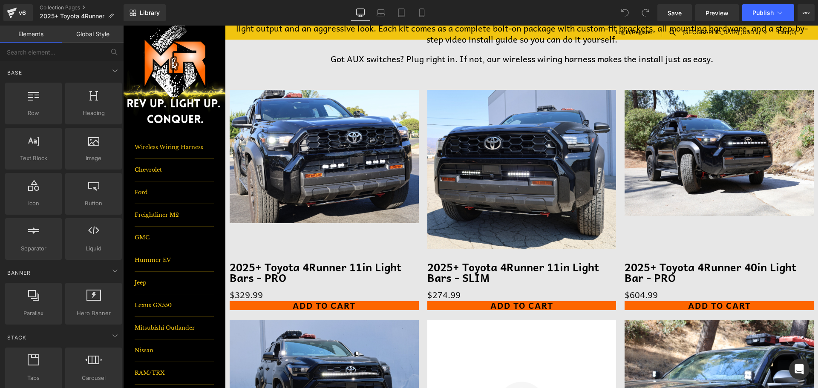
scroll to position [43, 0]
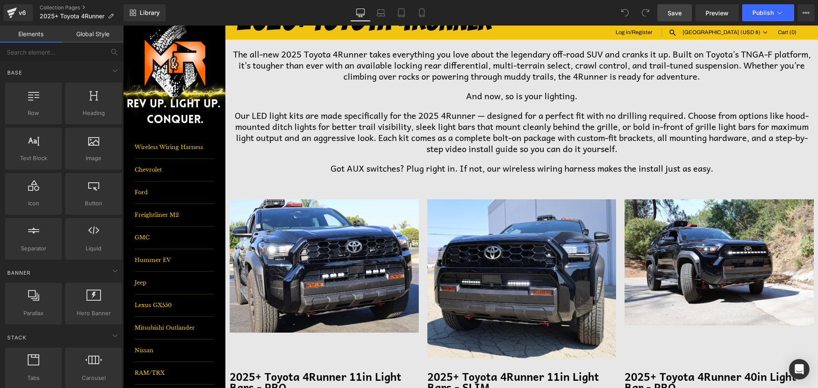
click at [666, 10] on link "Save" at bounding box center [674, 12] width 34 height 17
click at [771, 15] on span "Publish" at bounding box center [762, 12] width 21 height 7
click at [770, 12] on span "Publish" at bounding box center [762, 12] width 21 height 7
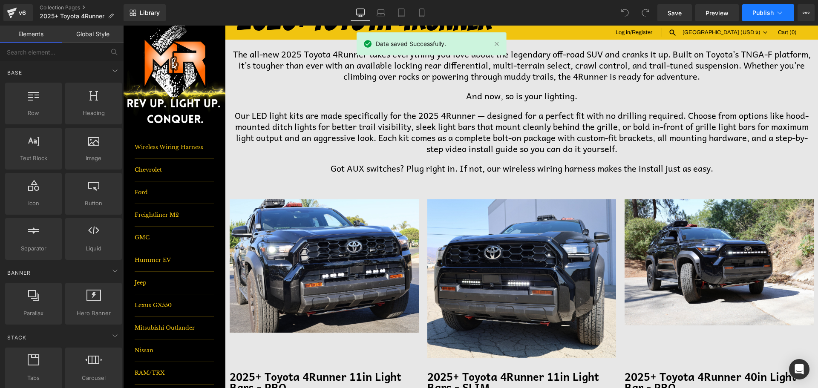
click at [764, 11] on span "Publish" at bounding box center [762, 12] width 21 height 7
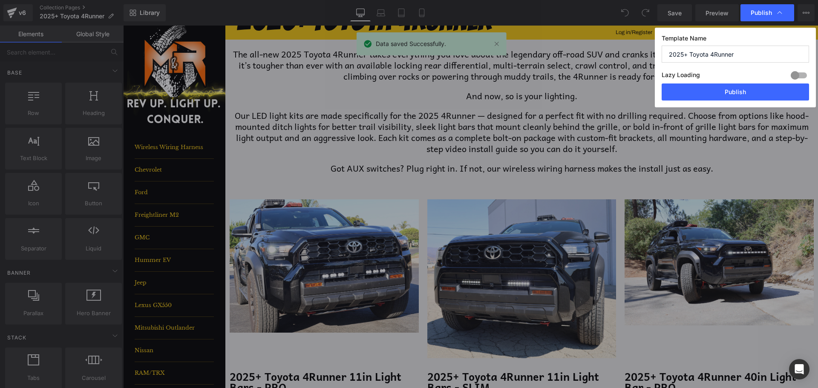
click at [769, 102] on div "Template Name 2025+ Toyota 4Runner Lazy Loading Build Upgrade plan to unlock La…" at bounding box center [735, 68] width 161 height 80
click at [757, 86] on button "Publish" at bounding box center [734, 91] width 147 height 17
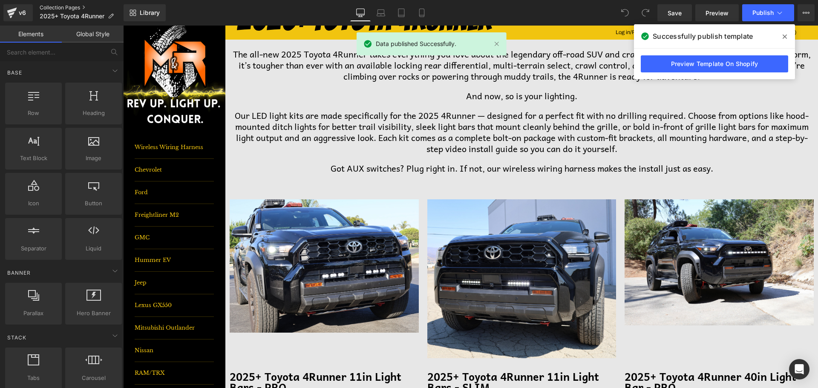
click at [64, 9] on link "Collection Pages" at bounding box center [82, 7] width 84 height 7
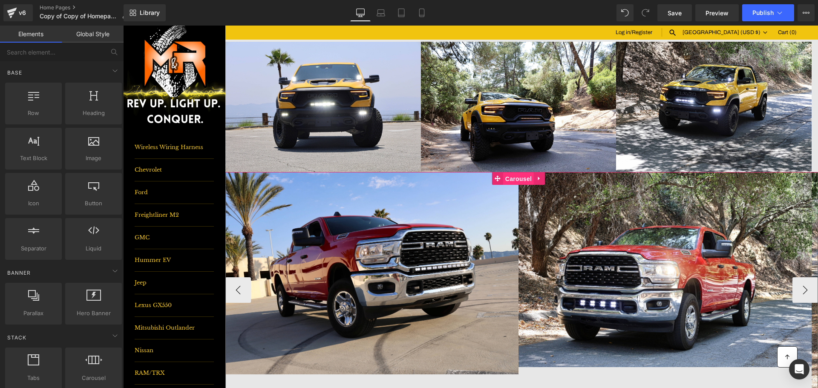
click at [526, 179] on span "Carousel" at bounding box center [518, 178] width 31 height 13
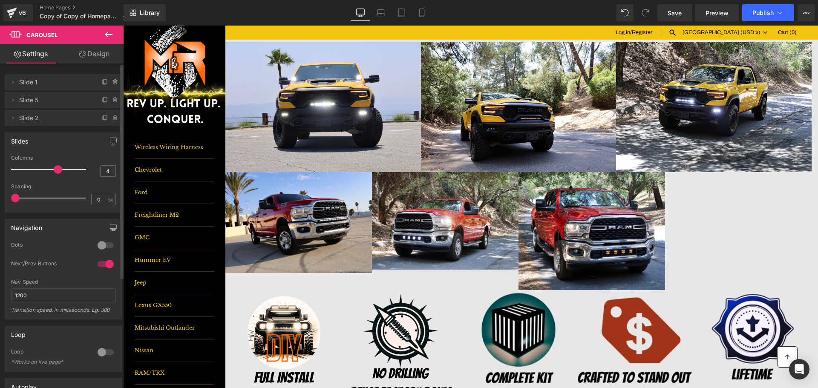
drag, startPoint x: 29, startPoint y: 168, endPoint x: 54, endPoint y: 167, distance: 25.1
click at [54, 167] on span at bounding box center [58, 169] width 9 height 9
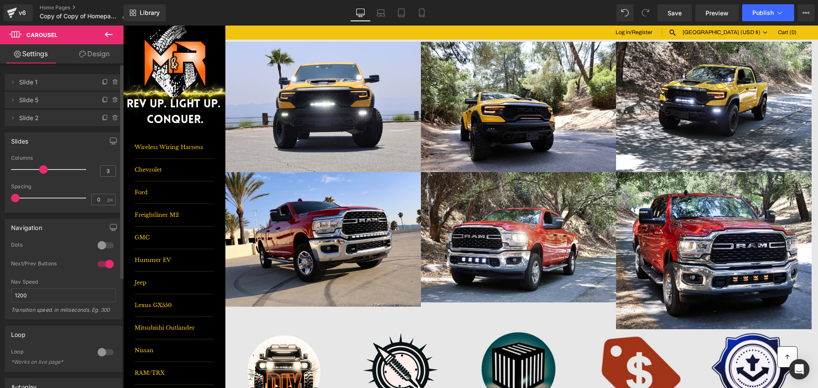
type input "2"
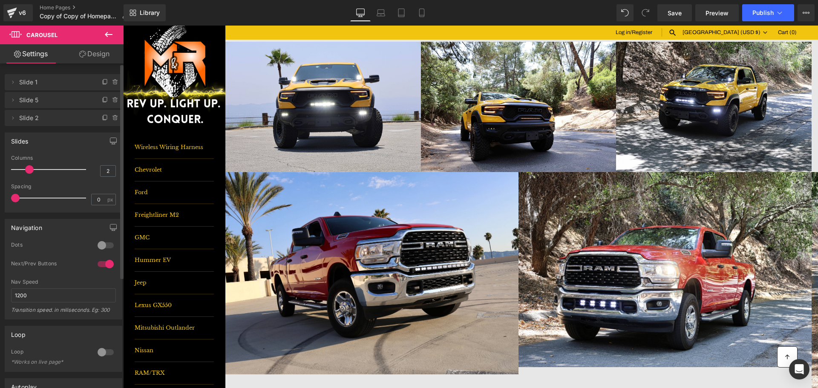
drag, startPoint x: 54, startPoint y: 167, endPoint x: 32, endPoint y: 171, distance: 22.4
click at [32, 171] on span at bounding box center [29, 169] width 9 height 9
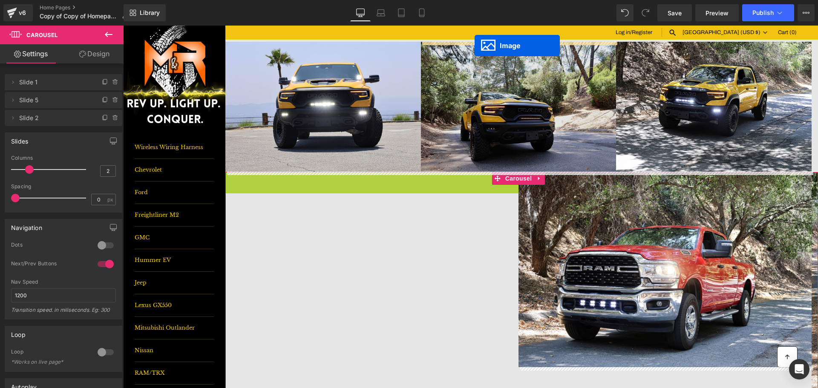
drag, startPoint x: 363, startPoint y: 261, endPoint x: 474, endPoint y: 46, distance: 242.5
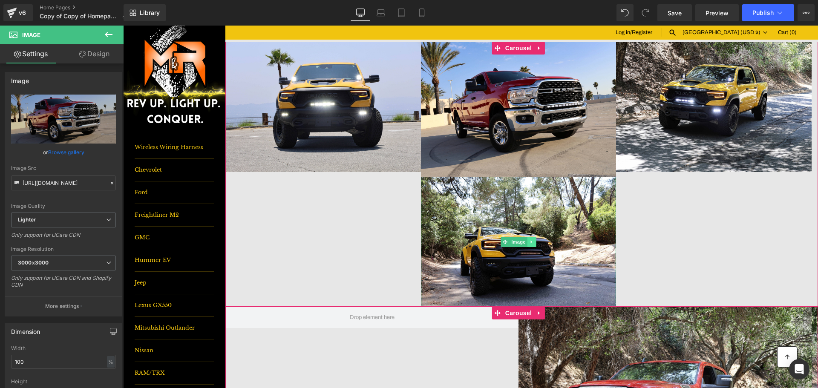
click at [533, 241] on icon at bounding box center [531, 241] width 5 height 5
click at [534, 241] on icon at bounding box center [536, 241] width 5 height 5
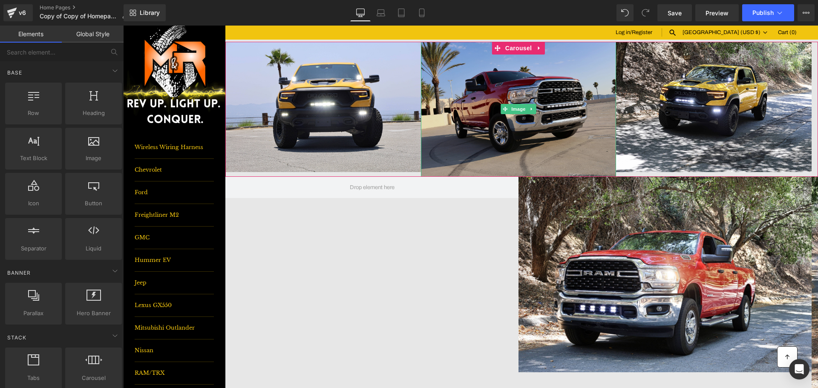
click at [531, 103] on img at bounding box center [518, 109] width 195 height 135
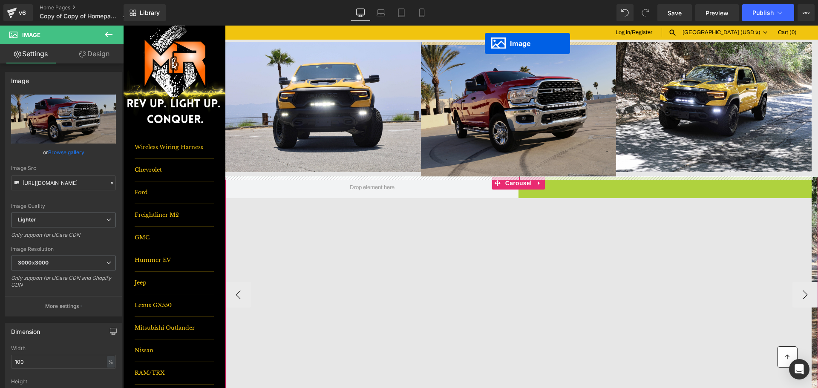
drag, startPoint x: 651, startPoint y: 273, endPoint x: 485, endPoint y: 43, distance: 283.3
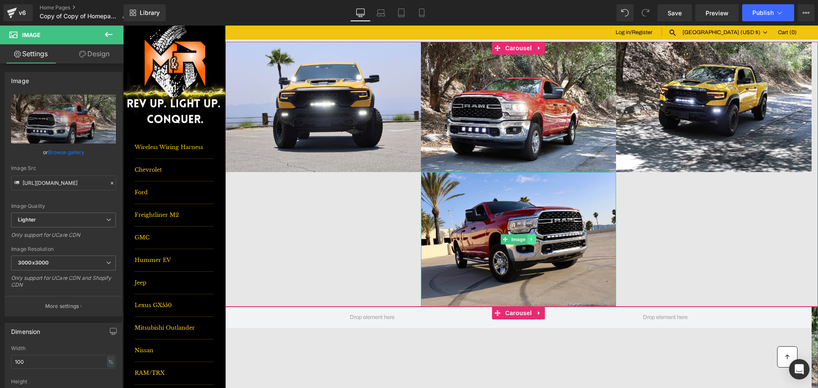
click at [532, 238] on icon at bounding box center [531, 239] width 5 height 5
click at [534, 240] on icon at bounding box center [536, 239] width 5 height 5
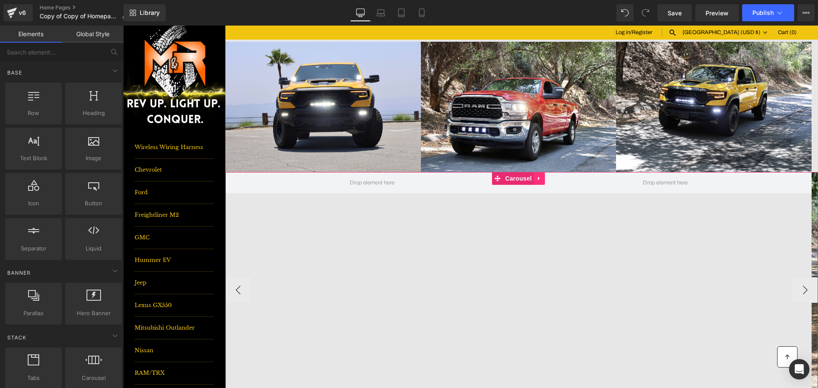
click at [539, 181] on icon at bounding box center [539, 178] width 6 height 6
click at [544, 177] on icon at bounding box center [545, 178] width 6 height 6
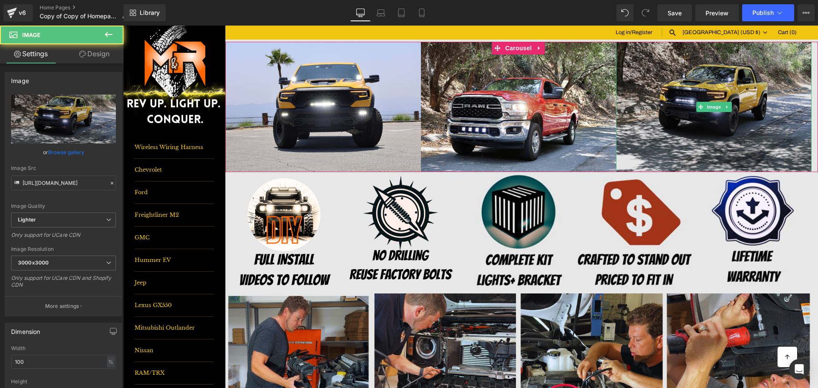
click at [663, 70] on img at bounding box center [713, 107] width 195 height 130
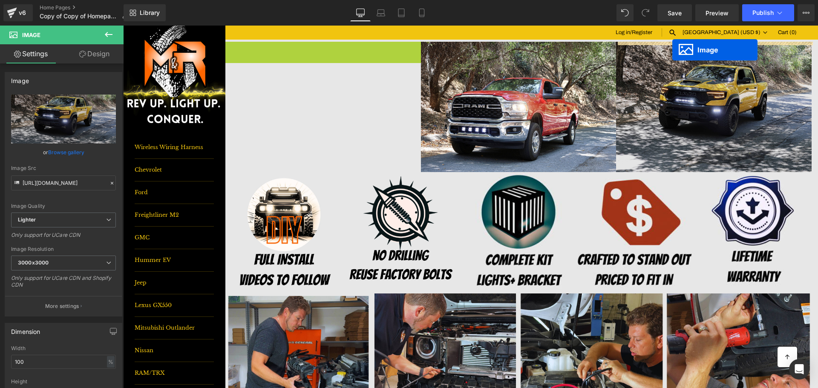
drag, startPoint x: 311, startPoint y: 110, endPoint x: 672, endPoint y: 49, distance: 365.4
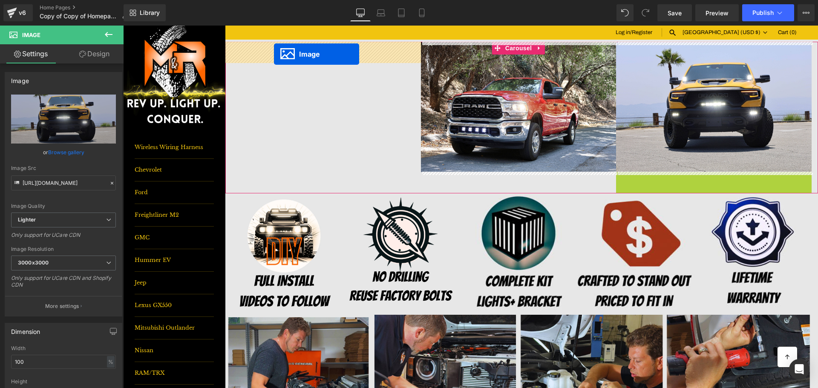
drag, startPoint x: 698, startPoint y: 233, endPoint x: 274, endPoint y: 54, distance: 460.7
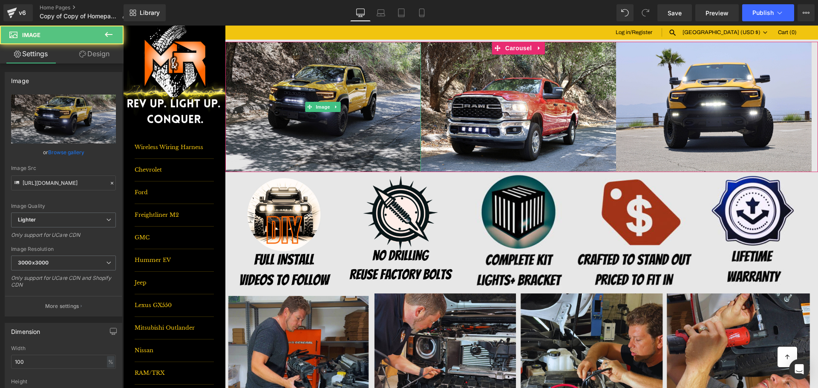
click at [294, 57] on img at bounding box center [322, 107] width 195 height 130
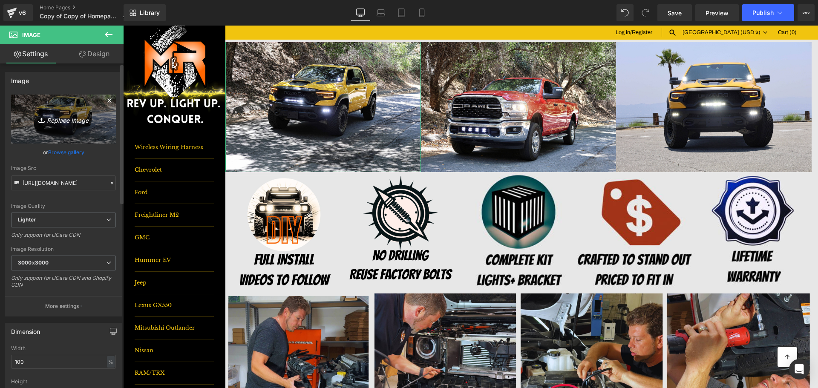
click at [59, 105] on link "Replace Image" at bounding box center [63, 119] width 105 height 49
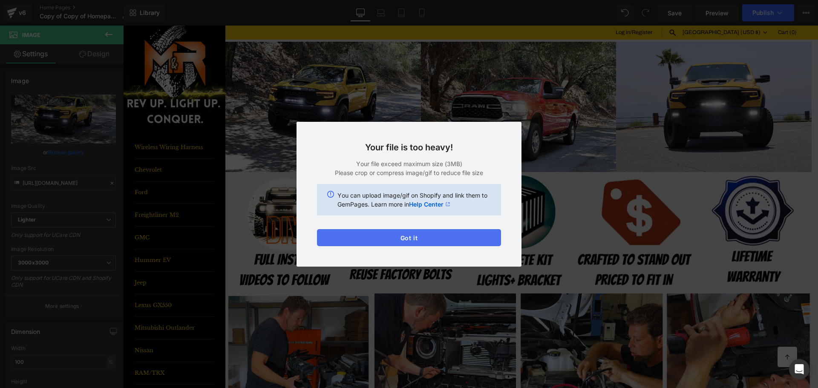
click at [421, 235] on button "Got it" at bounding box center [409, 237] width 184 height 17
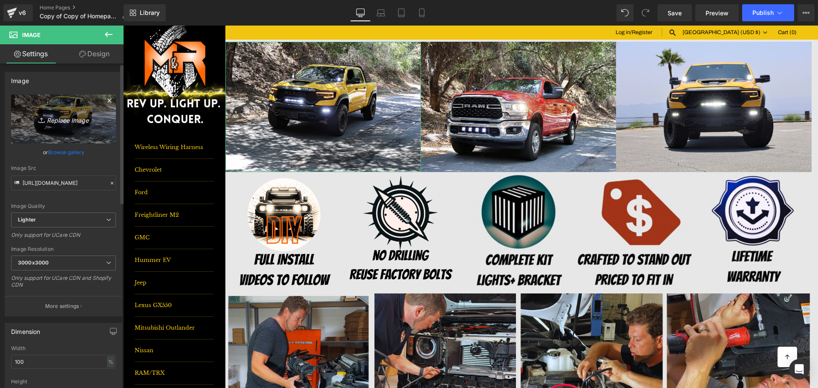
click at [36, 113] on link "Replace Image" at bounding box center [63, 119] width 105 height 49
type input "C:\fakepath\2Z1A5266 smaller.jpg"
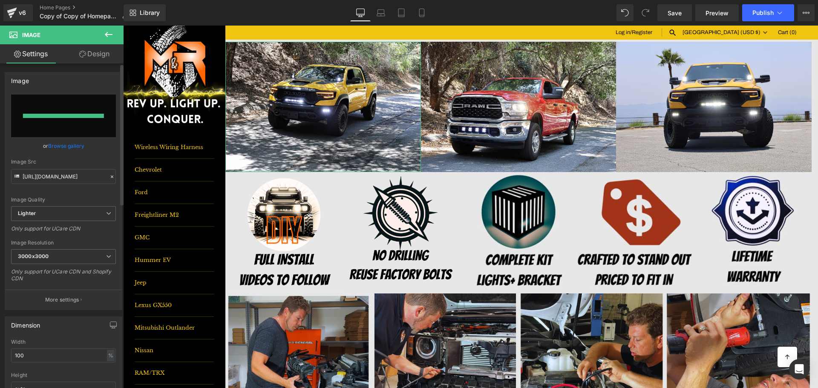
type input "[URL][DOMAIN_NAME]"
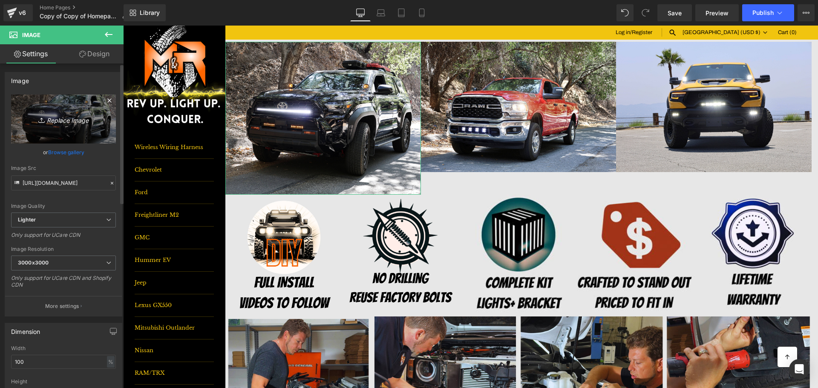
click at [61, 112] on link "Replace Image" at bounding box center [63, 119] width 105 height 49
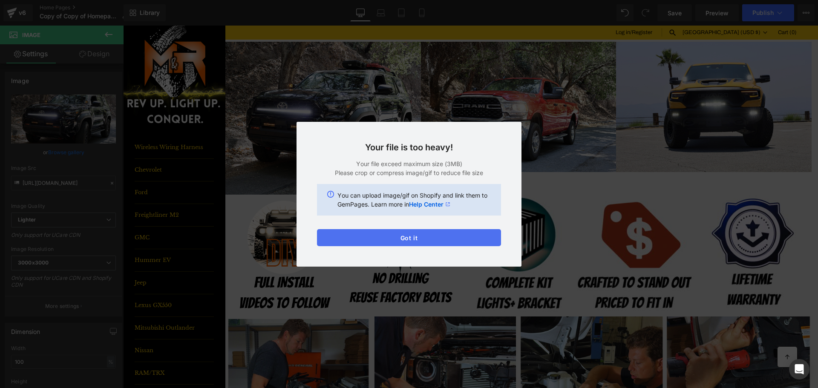
click at [389, 233] on button "Got it" at bounding box center [409, 237] width 184 height 17
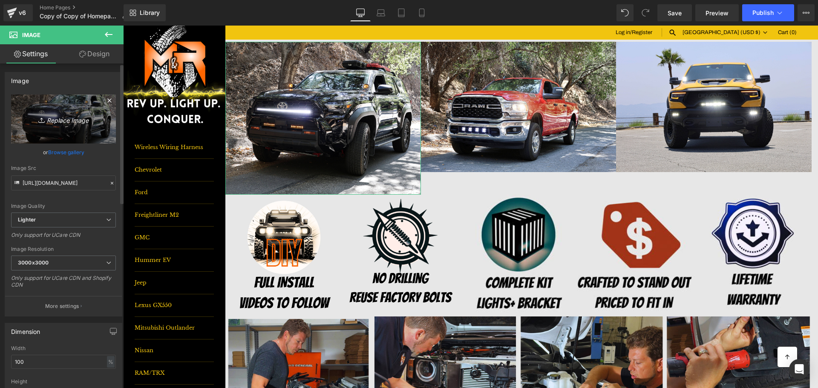
click at [63, 106] on link "Replace Image" at bounding box center [63, 119] width 105 height 49
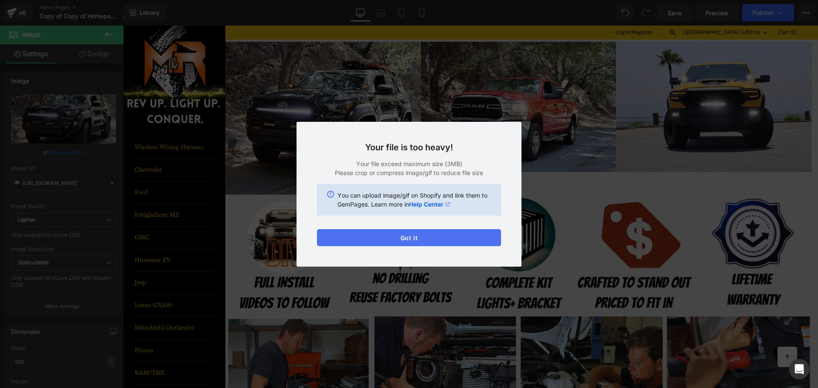
click at [439, 240] on button "Got it" at bounding box center [409, 237] width 184 height 17
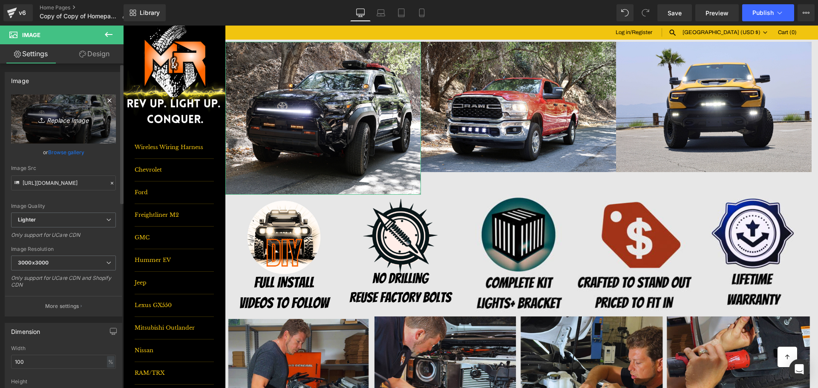
click at [46, 112] on link "Replace Image" at bounding box center [63, 119] width 105 height 49
click at [71, 102] on link "Replace Image" at bounding box center [63, 119] width 105 height 49
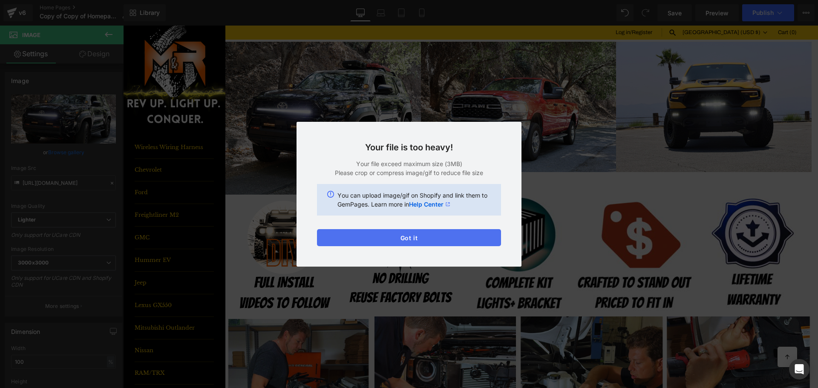
click at [445, 237] on button "Got it" at bounding box center [409, 237] width 184 height 17
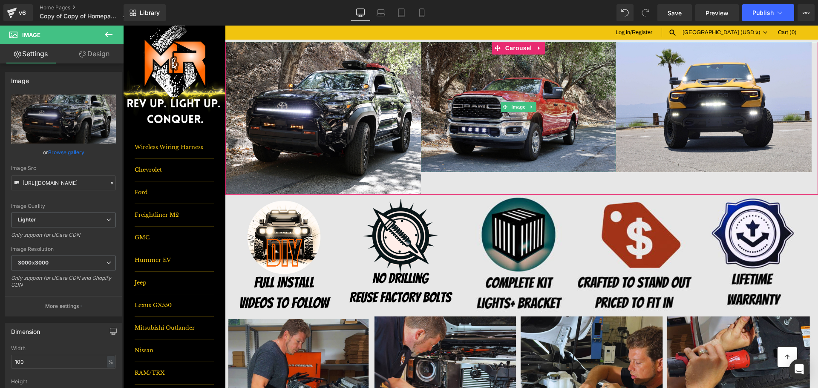
click at [514, 93] on img at bounding box center [518, 107] width 195 height 130
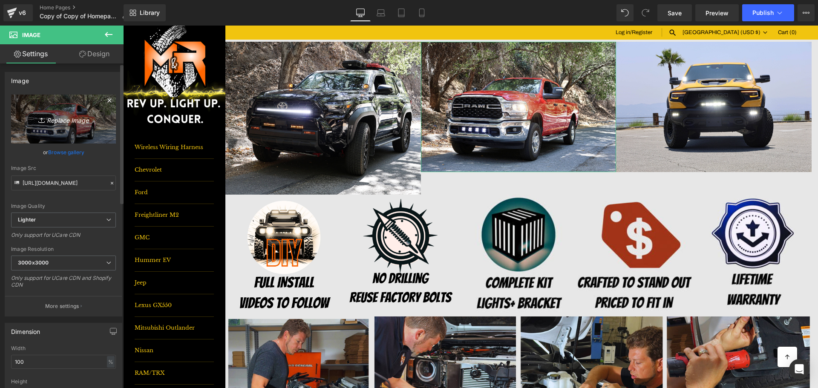
click at [78, 98] on link "Replace Image" at bounding box center [63, 119] width 105 height 49
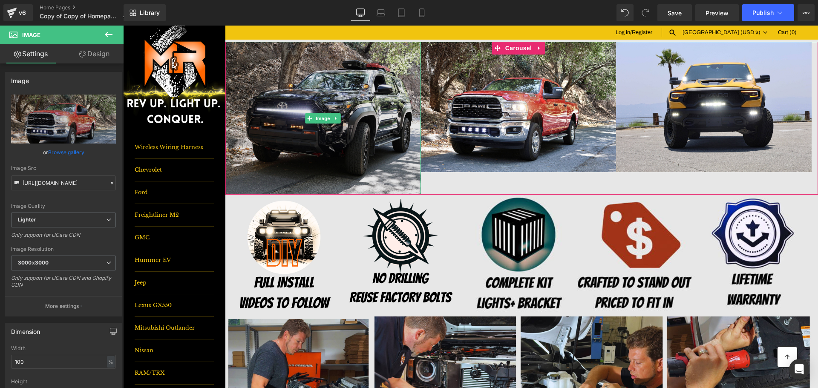
click at [295, 81] on img at bounding box center [322, 118] width 195 height 153
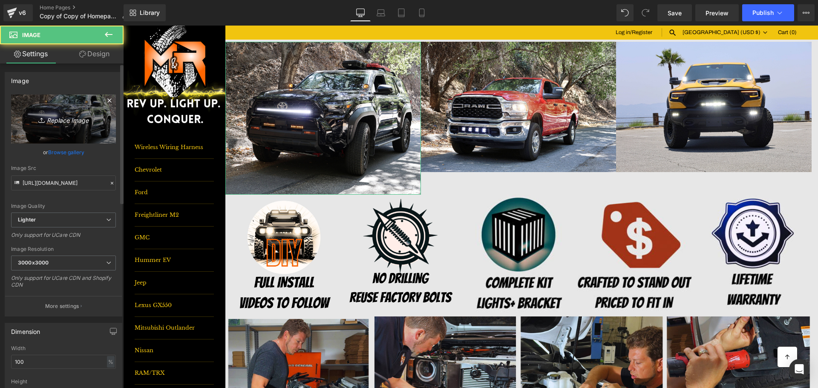
click at [78, 107] on link "Replace Image" at bounding box center [63, 119] width 105 height 49
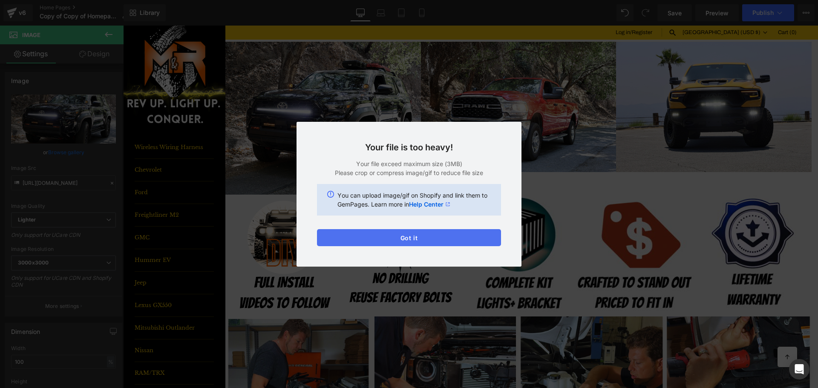
drag, startPoint x: 433, startPoint y: 236, endPoint x: 381, endPoint y: 362, distance: 136.3
click at [433, 236] on button "Got it" at bounding box center [409, 237] width 184 height 17
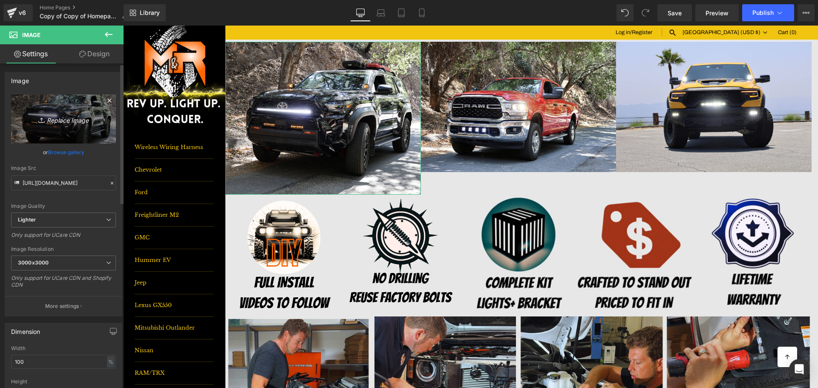
click at [34, 105] on link "Replace Image" at bounding box center [63, 119] width 105 height 49
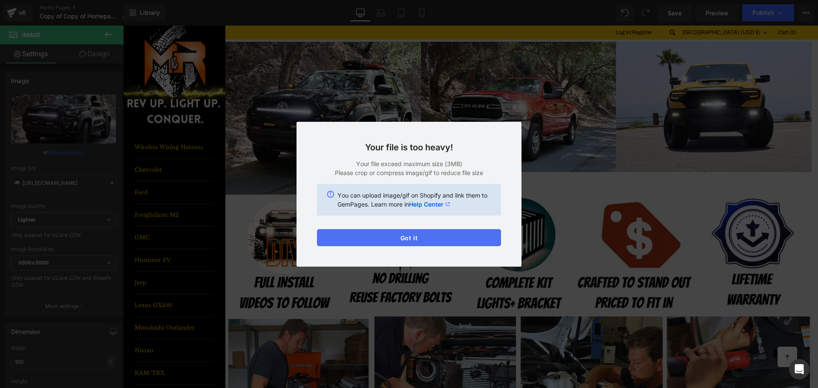
click at [454, 238] on button "Got it" at bounding box center [409, 237] width 184 height 17
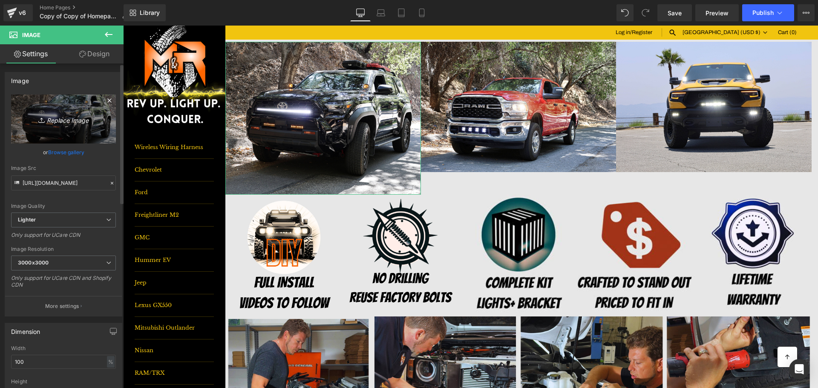
click at [80, 102] on link "Replace Image" at bounding box center [63, 119] width 105 height 49
click at [64, 109] on link "Replace Image" at bounding box center [63, 119] width 105 height 49
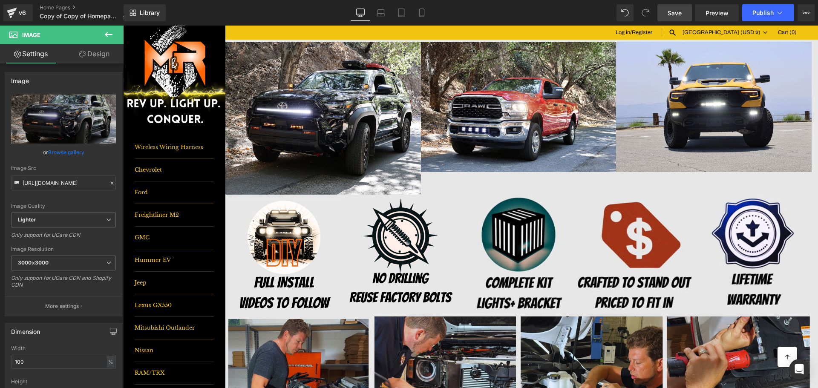
click at [684, 10] on link "Save" at bounding box center [674, 12] width 34 height 17
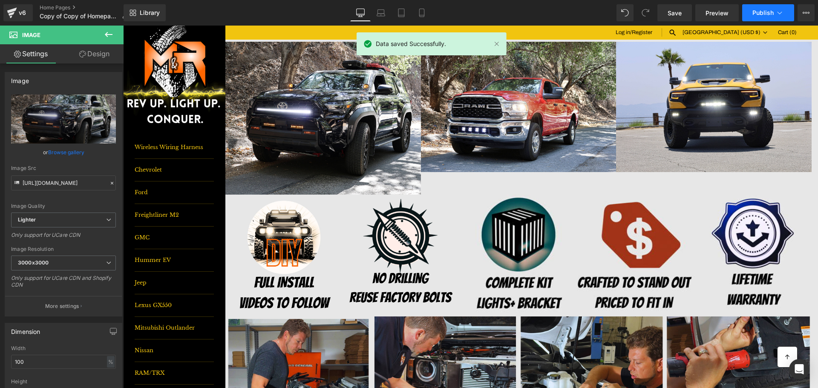
click at [761, 10] on span "Publish" at bounding box center [762, 12] width 21 height 7
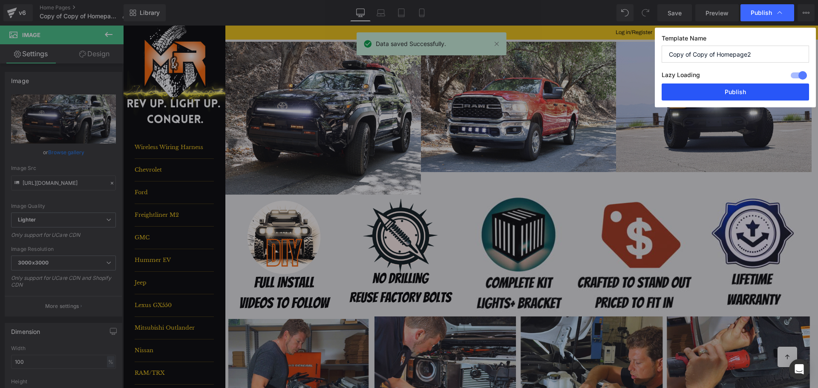
click at [755, 84] on button "Publish" at bounding box center [734, 91] width 147 height 17
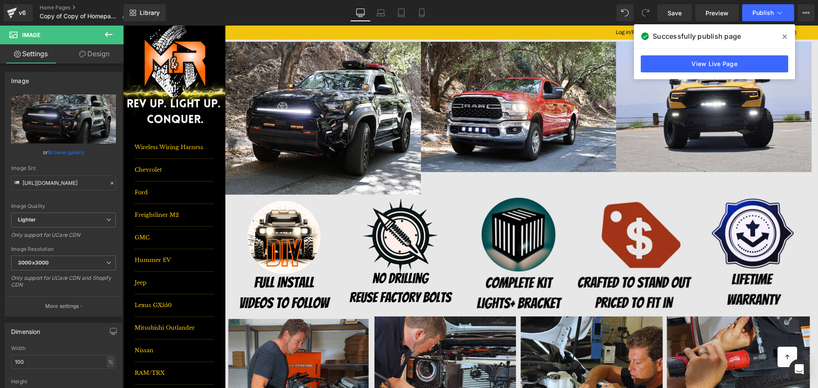
drag, startPoint x: 815, startPoint y: 90, endPoint x: 940, endPoint y: 42, distance: 134.5
click at [54, 99] on link "Replace Image" at bounding box center [63, 119] width 105 height 49
click at [52, 121] on icon "Replace Image" at bounding box center [63, 119] width 68 height 11
click at [63, 5] on link "Home Pages" at bounding box center [87, 7] width 95 height 7
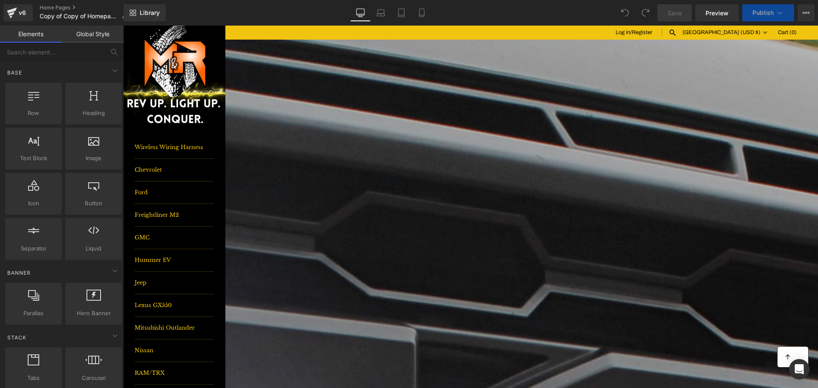
click at [280, 66] on img at bounding box center [322, 118] width 195 height 153
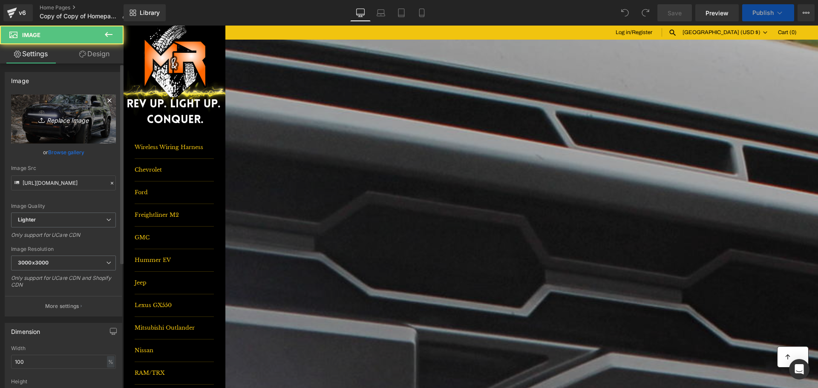
click at [36, 102] on link "Replace Image" at bounding box center [63, 119] width 105 height 49
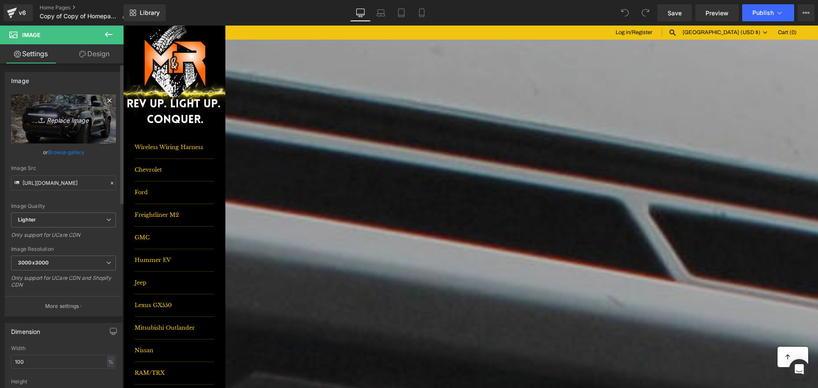
type input "C:\fakepath\DSC_7125 smaller.jpg"
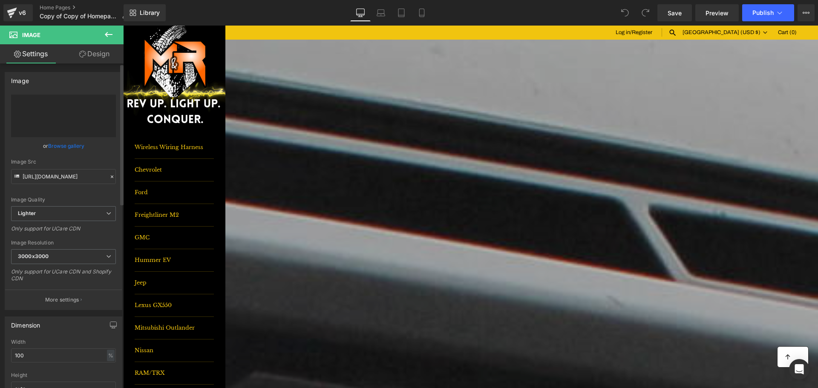
type input "[URL][DOMAIN_NAME]"
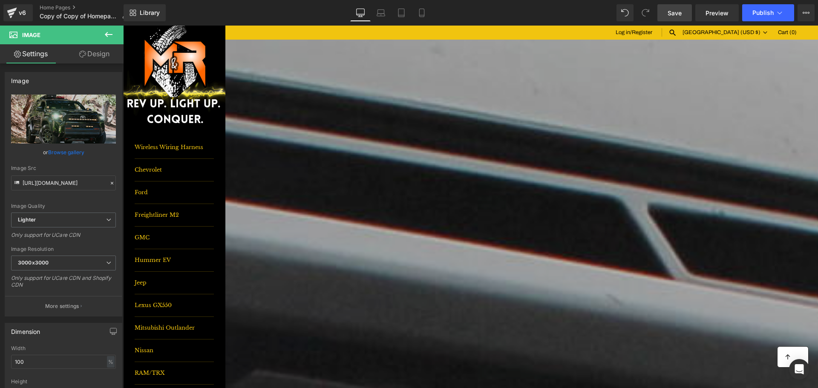
click at [681, 12] on span "Save" at bounding box center [674, 13] width 14 height 9
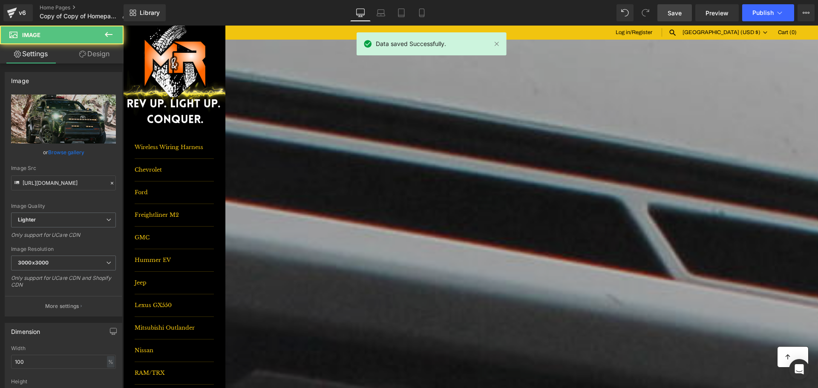
click at [339, 77] on img at bounding box center [322, 107] width 195 height 130
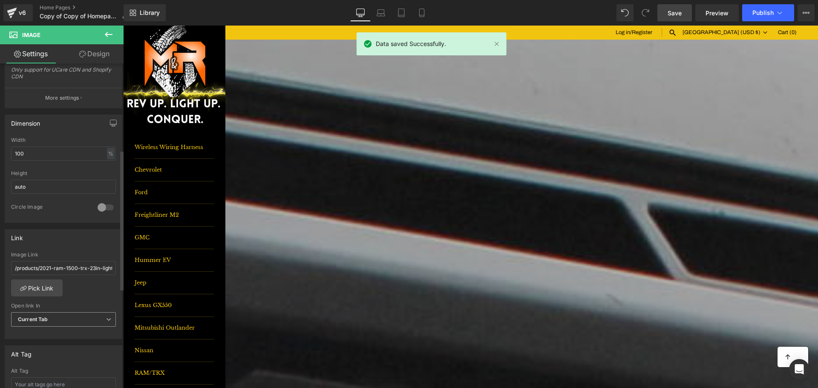
scroll to position [213, 0]
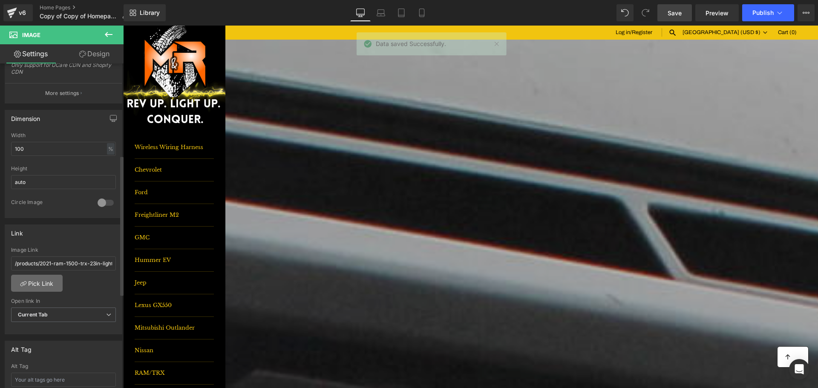
click at [39, 279] on link "Pick Link" at bounding box center [37, 283] width 52 height 17
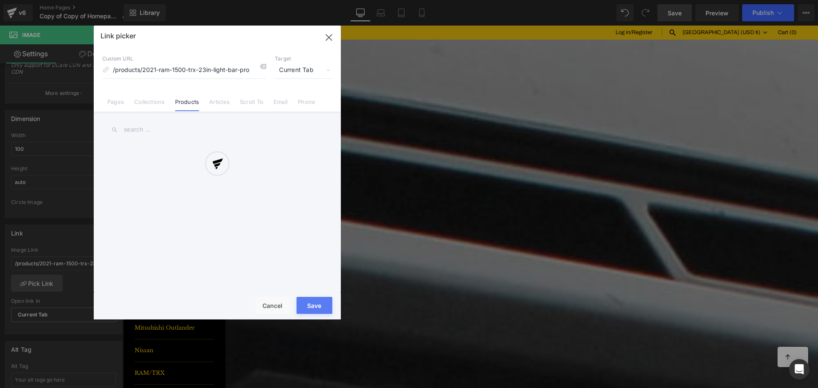
click at [163, 98] on div at bounding box center [217, 173] width 247 height 294
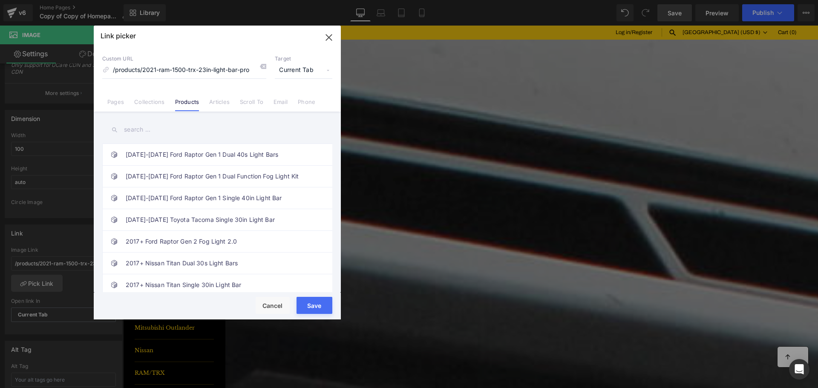
click at [148, 103] on link "Collections" at bounding box center [149, 104] width 30 height 13
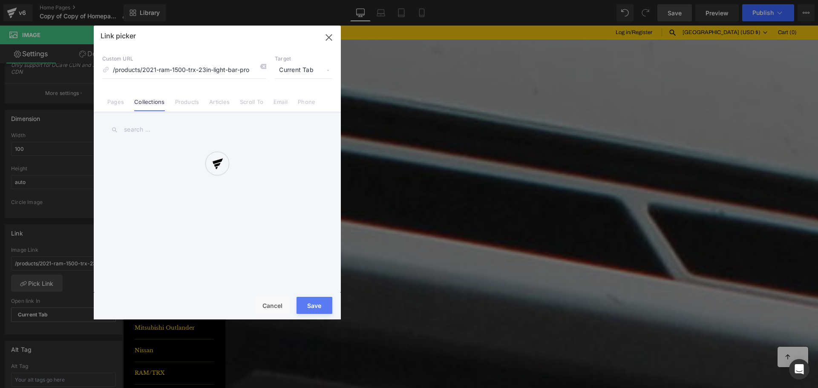
click at [153, 124] on div at bounding box center [217, 173] width 247 height 294
click at [153, 126] on div at bounding box center [217, 173] width 247 height 294
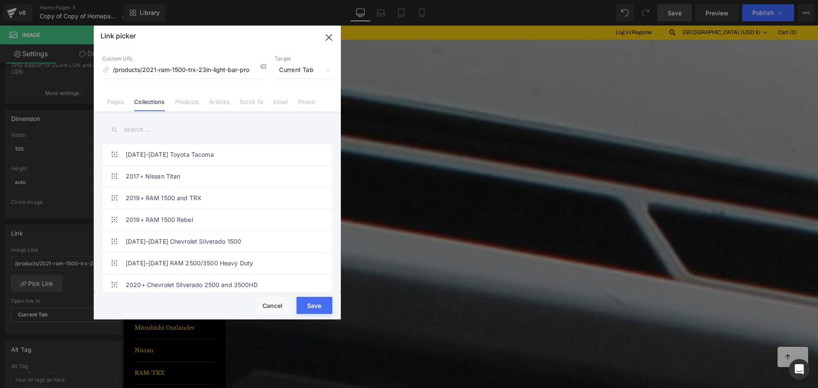
click at [152, 127] on input "text" at bounding box center [217, 129] width 230 height 19
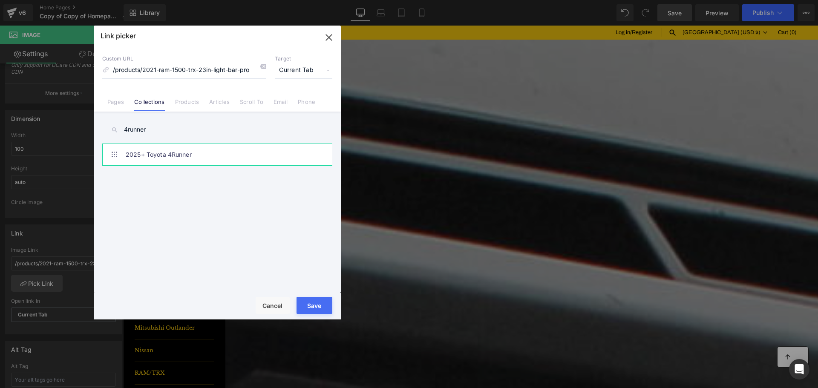
type input "4runner"
click at [162, 149] on link "2025+ Toyota 4Runner" at bounding box center [219, 154] width 187 height 21
type input "/collections/2025-toyota-4runner"
click at [316, 307] on button "Save" at bounding box center [314, 305] width 36 height 17
type input "/collections/2025-toyota-4runner"
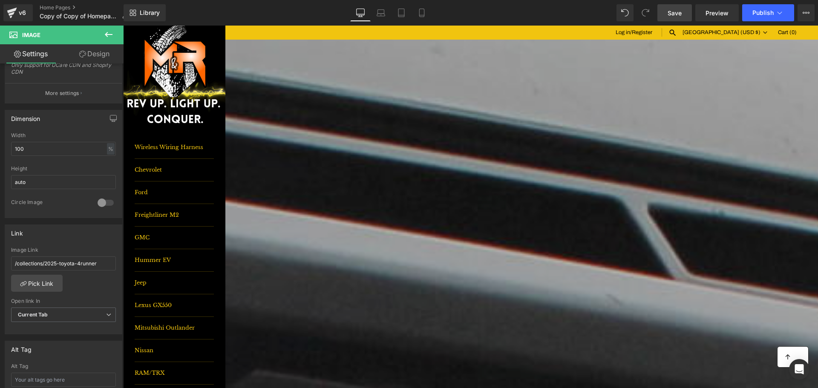
click at [471, 78] on img at bounding box center [518, 107] width 195 height 130
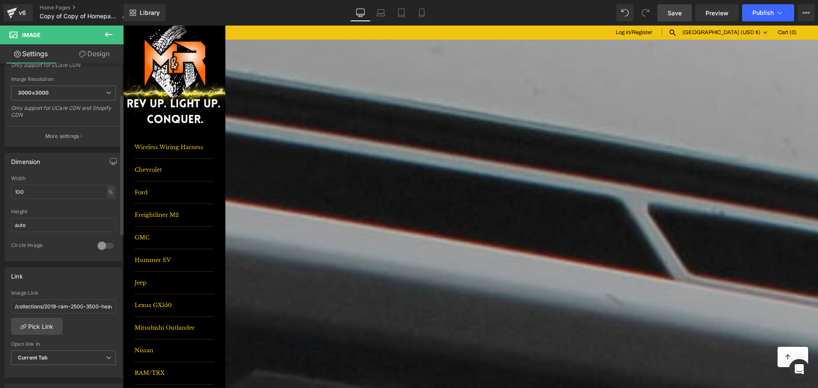
scroll to position [170, 0]
click at [683, 79] on img at bounding box center [713, 107] width 195 height 130
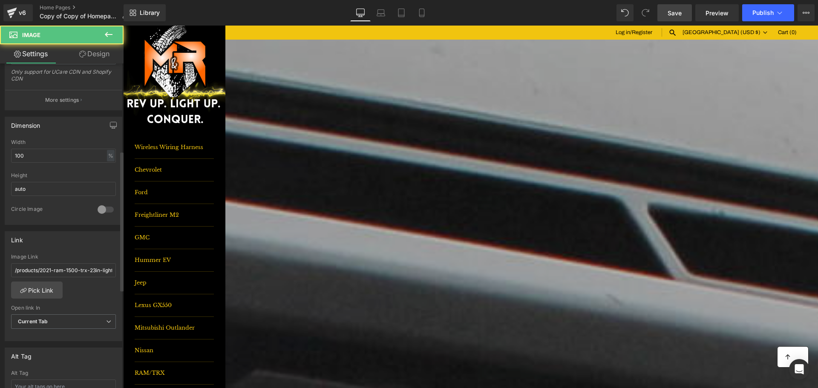
scroll to position [213, 0]
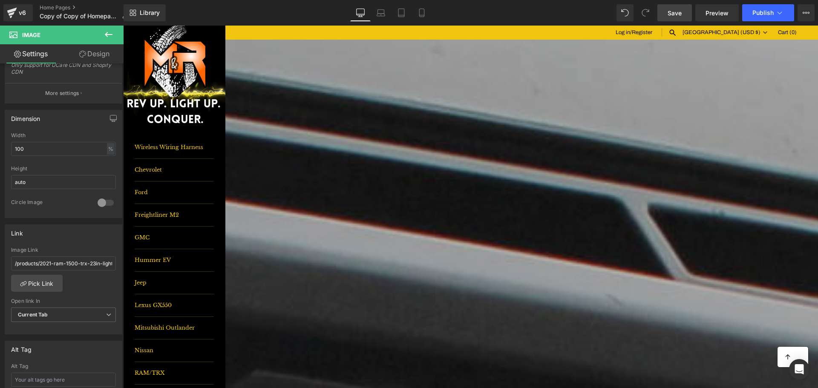
drag, startPoint x: 680, startPoint y: 11, endPoint x: 690, endPoint y: 11, distance: 10.2
click at [680, 11] on span "Save" at bounding box center [674, 13] width 14 height 9
click at [775, 12] on icon at bounding box center [779, 13] width 9 height 9
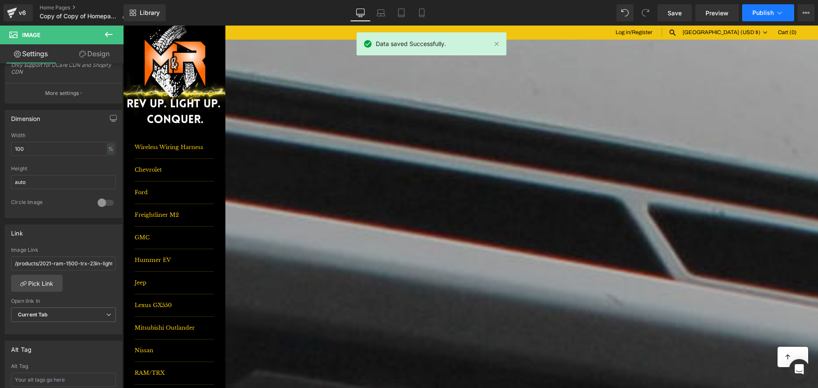
click at [775, 12] on icon at bounding box center [779, 13] width 9 height 9
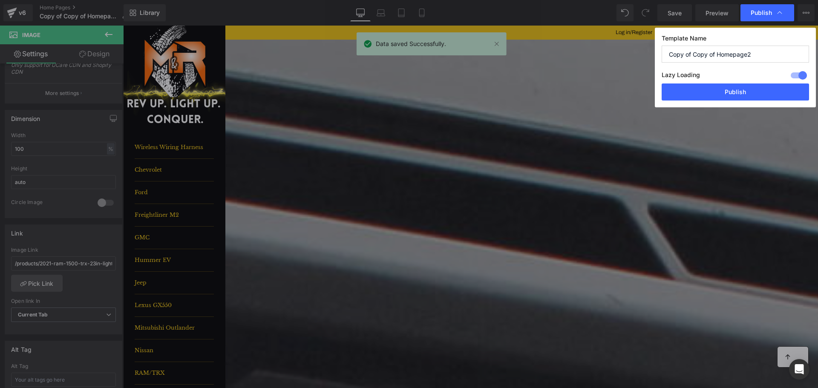
click at [775, 12] on icon at bounding box center [779, 13] width 9 height 9
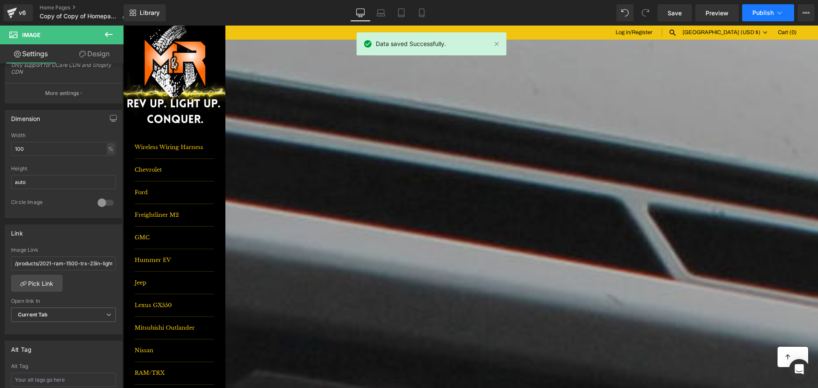
click at [775, 12] on icon at bounding box center [779, 13] width 9 height 9
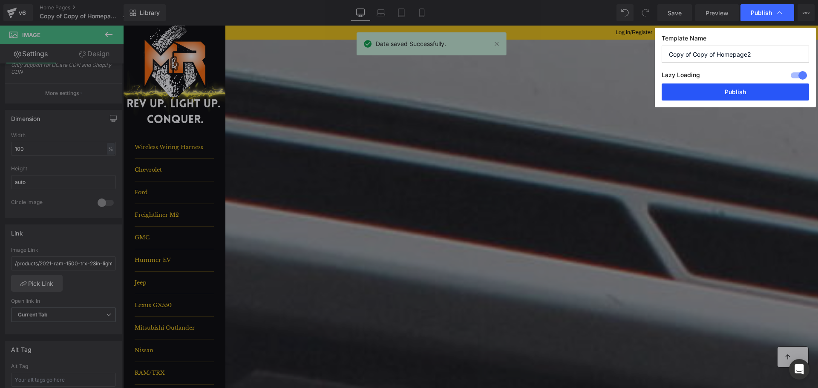
click at [758, 95] on button "Publish" at bounding box center [734, 91] width 147 height 17
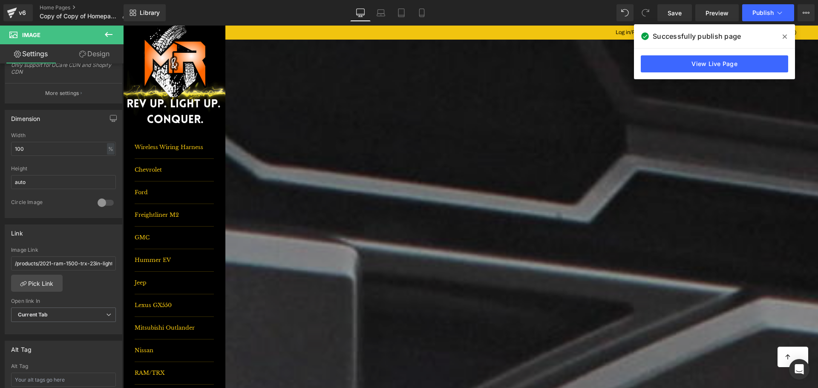
scroll to position [298, 0]
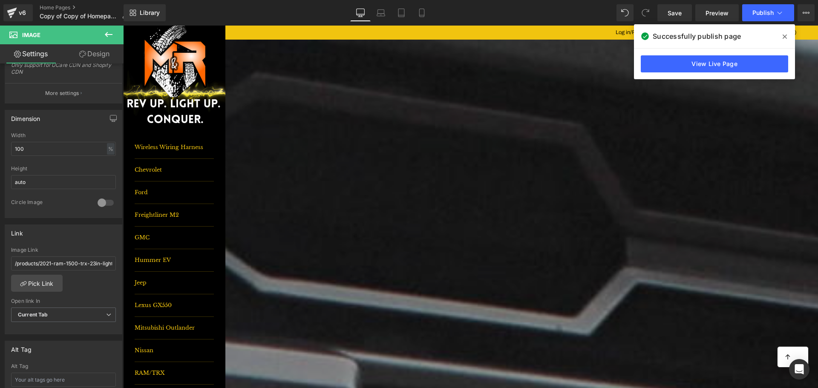
click at [123, 26] on span "Product List" at bounding box center [123, 26] width 0 height 0
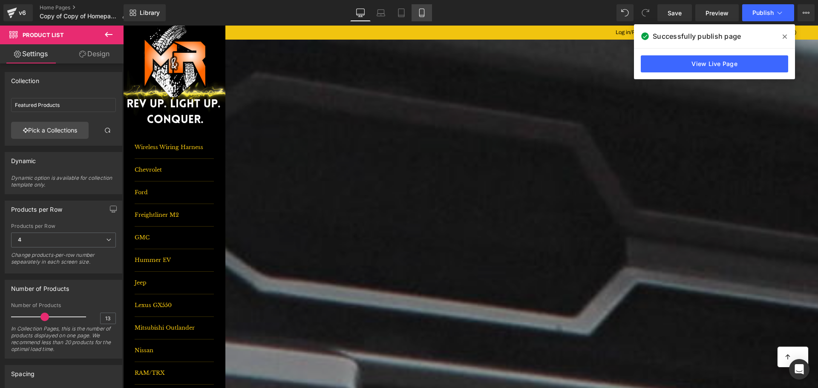
drag, startPoint x: 424, startPoint y: 7, endPoint x: 426, endPoint y: 13, distance: 5.9
click at [424, 7] on link "Mobile" at bounding box center [421, 12] width 20 height 17
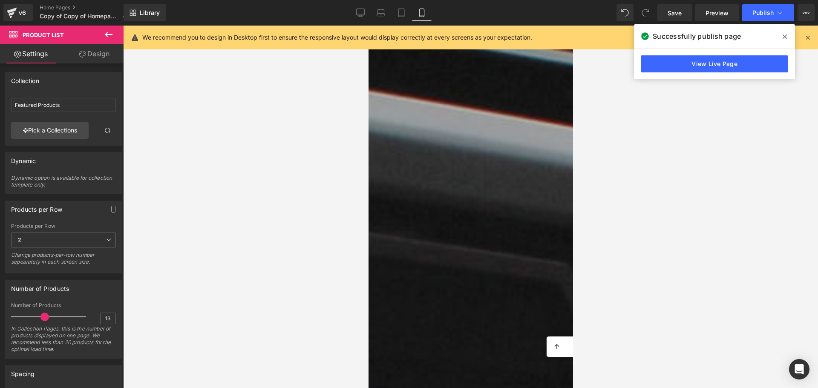
scroll to position [128, 0]
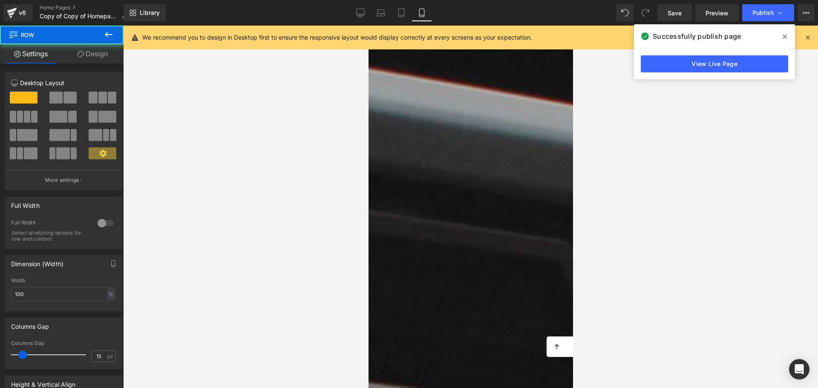
click at [368, 26] on span "Product List" at bounding box center [368, 26] width 0 height 0
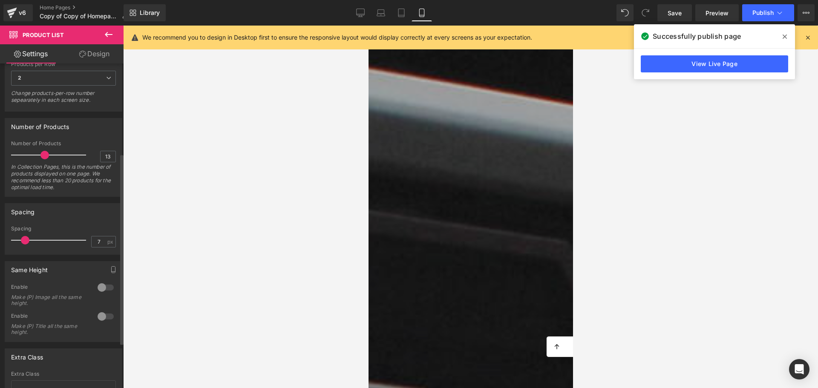
scroll to position [170, 0]
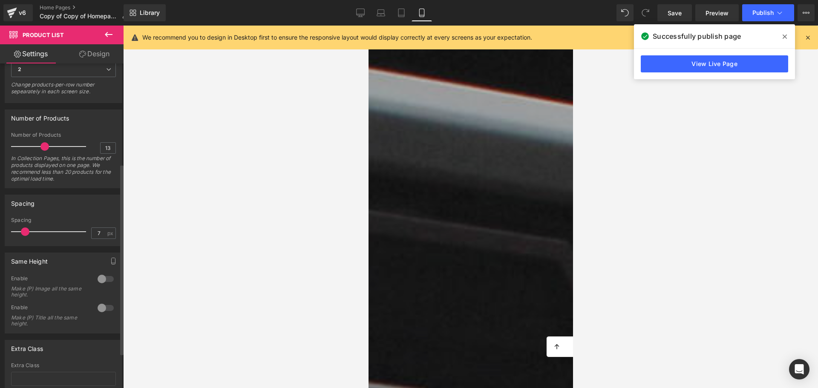
click at [99, 279] on div at bounding box center [105, 279] width 20 height 14
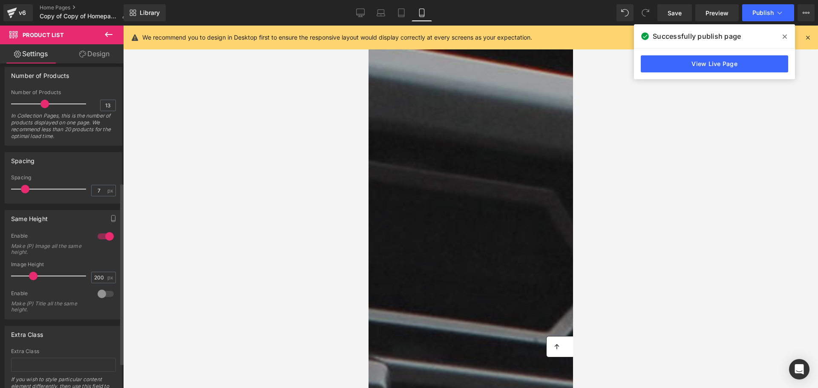
scroll to position [0, 0]
click at [393, 10] on link "Tablet" at bounding box center [401, 12] width 20 height 17
type input "87"
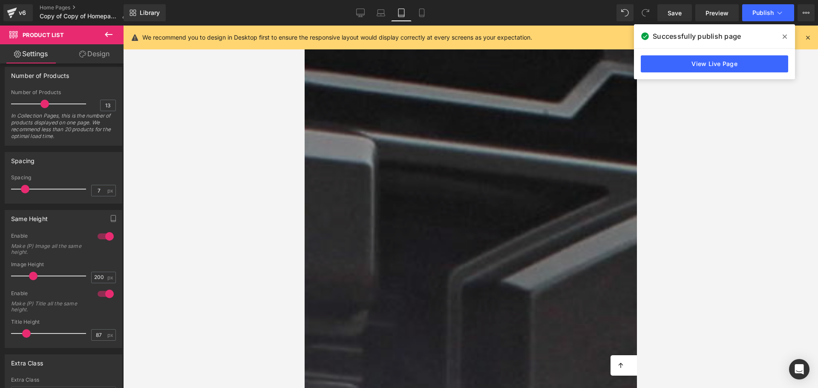
scroll to position [451, 0]
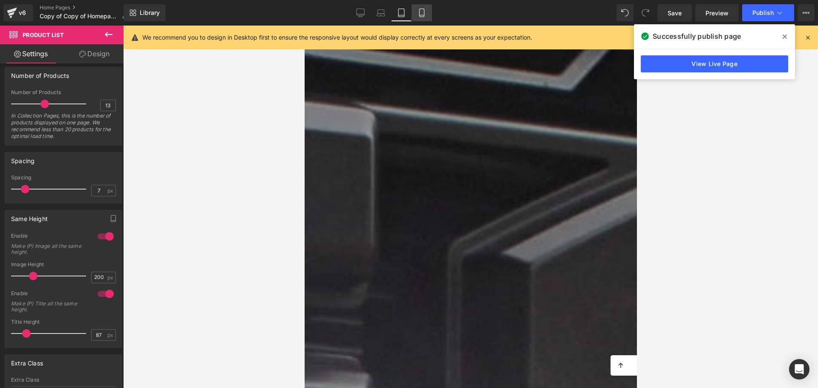
click at [420, 10] on icon at bounding box center [421, 13] width 9 height 9
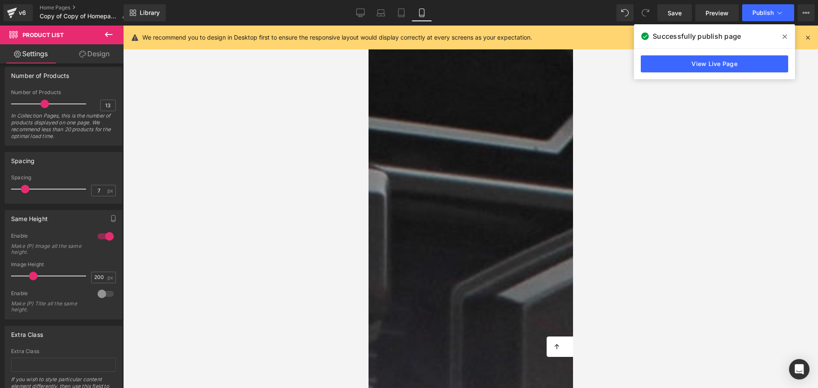
scroll to position [322, 0]
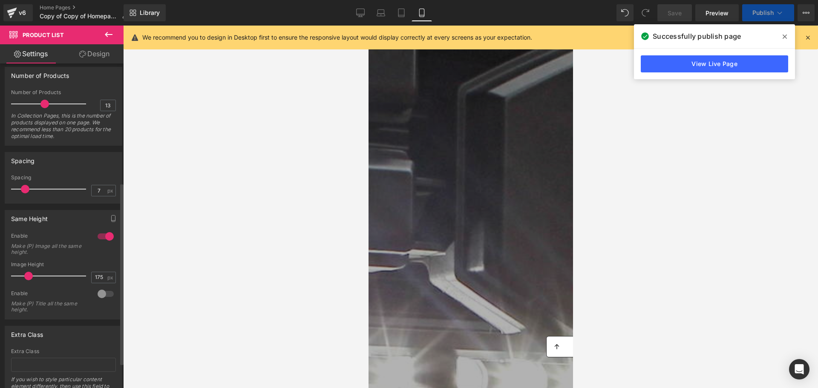
type input "162"
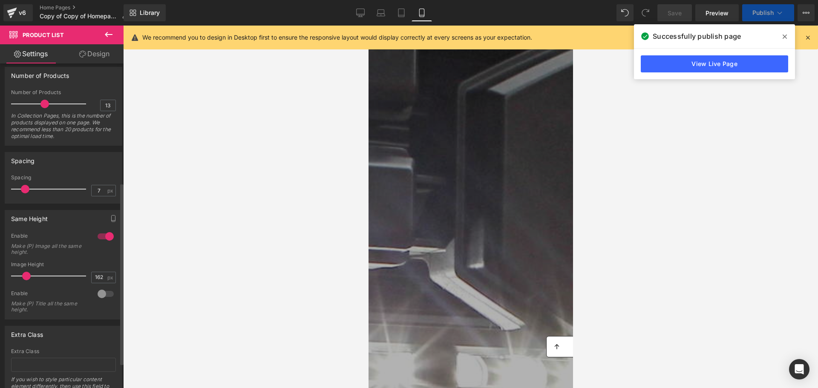
drag, startPoint x: 33, startPoint y: 276, endPoint x: 27, endPoint y: 276, distance: 6.4
click at [27, 276] on span at bounding box center [26, 276] width 9 height 9
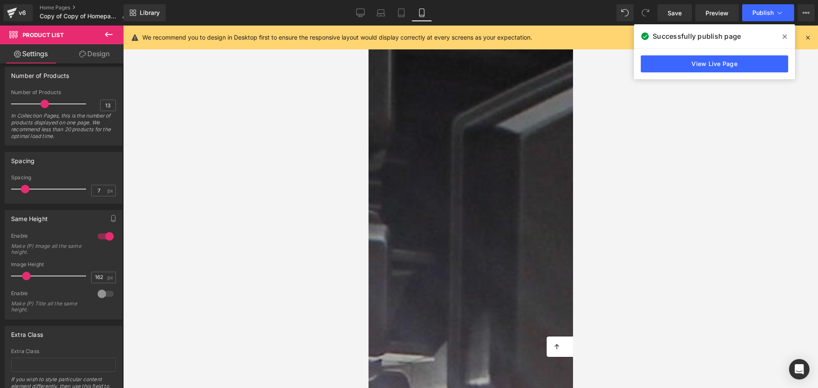
scroll to position [493, 0]
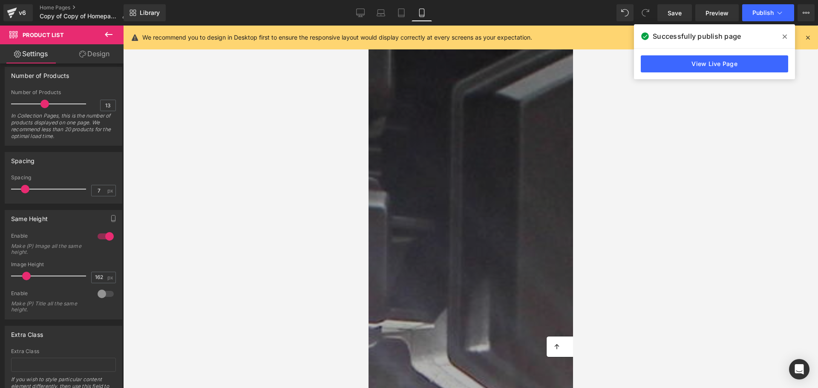
click at [368, 26] on span "(P) Cart Button" at bounding box center [368, 26] width 0 height 0
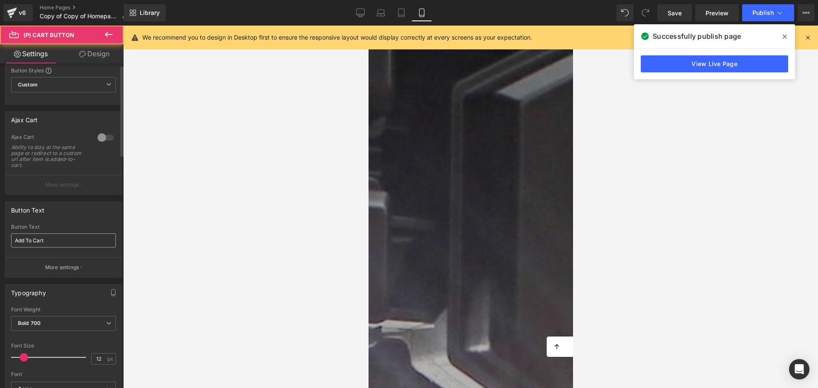
scroll to position [128, 0]
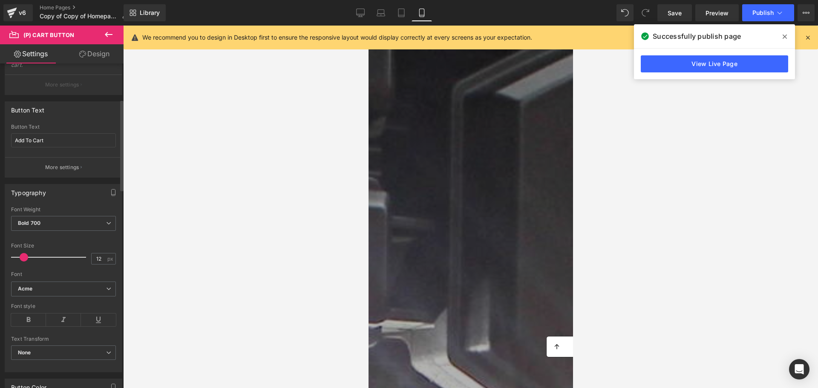
type input "11"
click at [24, 257] on span at bounding box center [23, 257] width 9 height 9
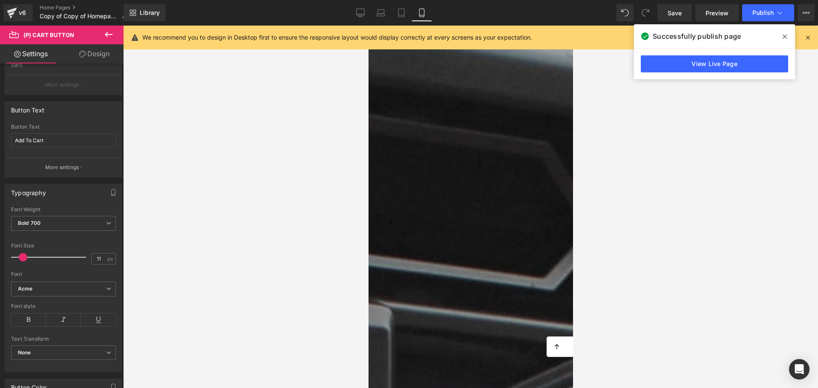
scroll to position [109, 0]
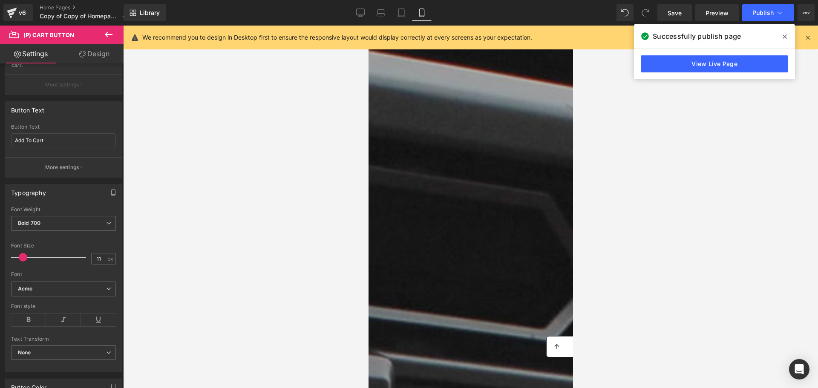
click at [368, 26] on span "Product List" at bounding box center [368, 26] width 0 height 0
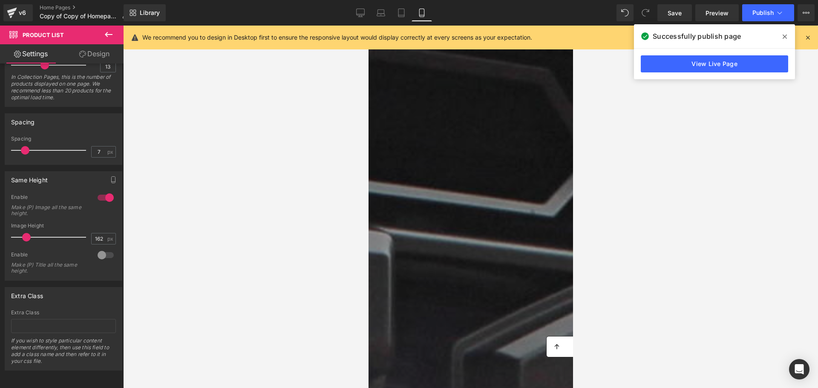
scroll to position [237, 0]
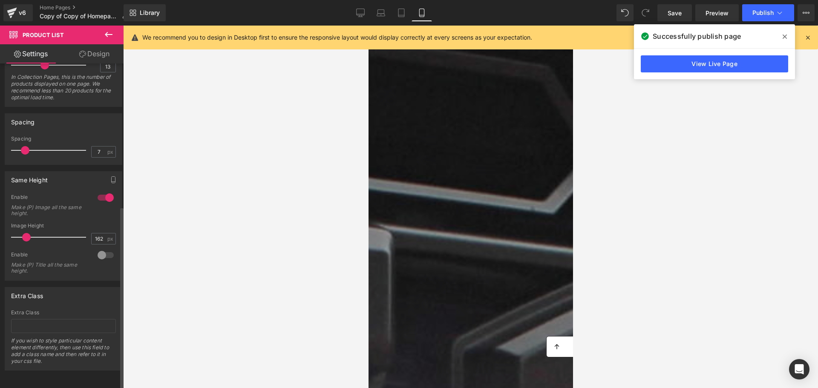
click at [105, 251] on div at bounding box center [105, 255] width 20 height 14
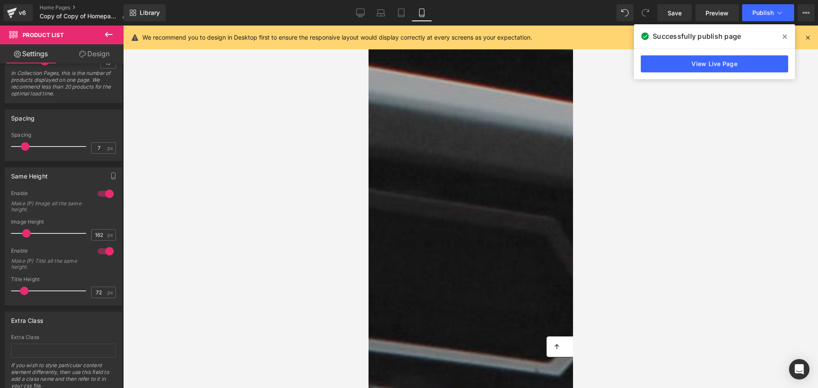
scroll to position [0, 0]
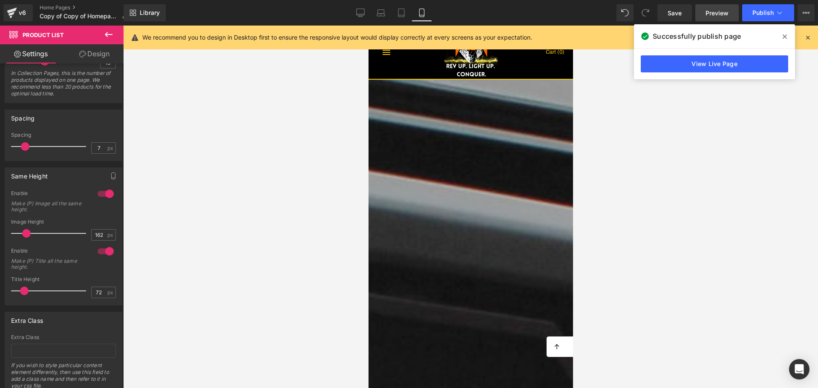
drag, startPoint x: 671, startPoint y: 17, endPoint x: 711, endPoint y: 14, distance: 39.8
click at [671, 17] on link "Save" at bounding box center [674, 12] width 34 height 17
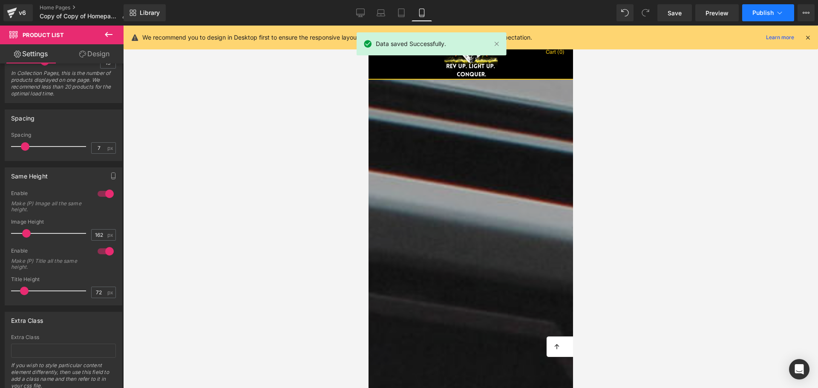
click at [758, 14] on span "Publish" at bounding box center [762, 12] width 21 height 7
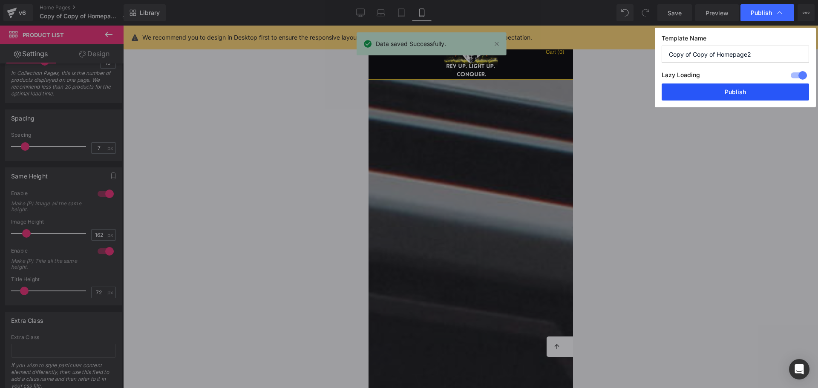
click at [747, 92] on button "Publish" at bounding box center [734, 91] width 147 height 17
